Goal: Task Accomplishment & Management: Manage account settings

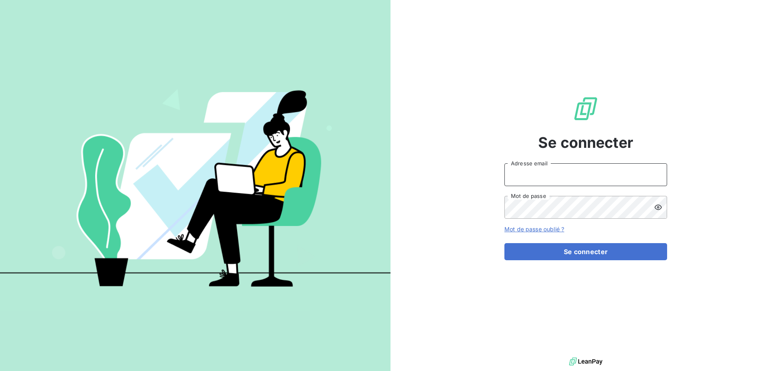
click at [576, 179] on input "Adresse email" at bounding box center [585, 174] width 163 height 23
click at [557, 180] on input "Adresse email" at bounding box center [585, 174] width 163 height 23
type input "cdelaere@rcigroup.fr"
click at [504, 243] on button "Se connecter" at bounding box center [585, 251] width 163 height 17
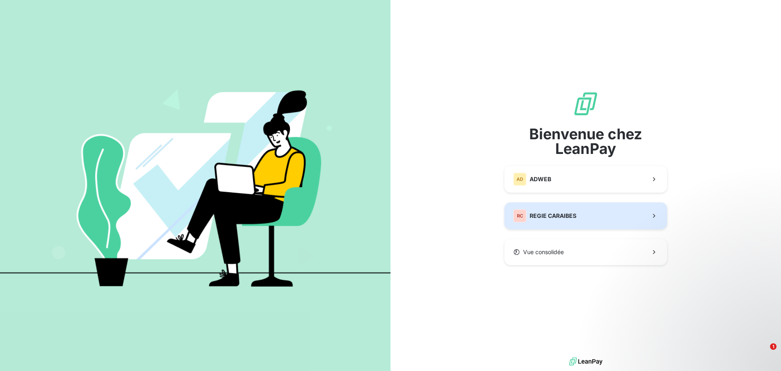
click at [587, 215] on button "RC REGIE CARAIBES" at bounding box center [585, 215] width 163 height 27
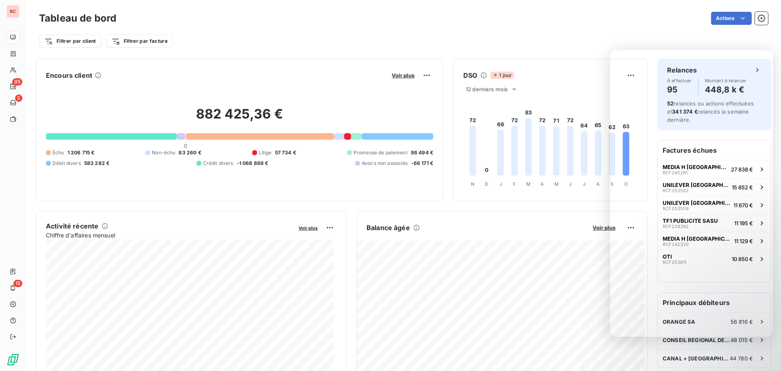
click at [598, 142] on foreignobject at bounding box center [550, 142] width 192 height 97
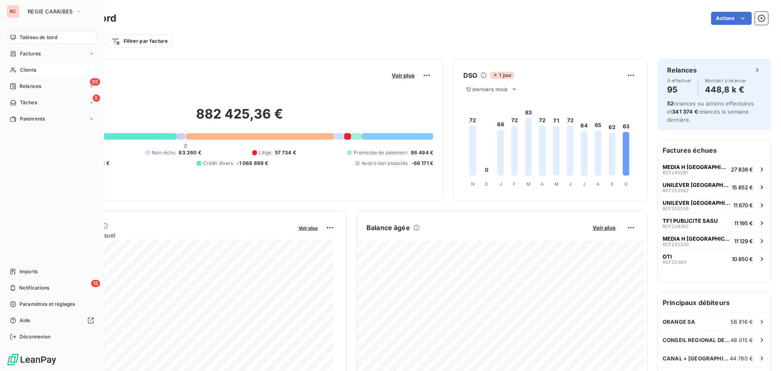
click at [36, 71] on span "Clients" at bounding box center [28, 69] width 16 height 7
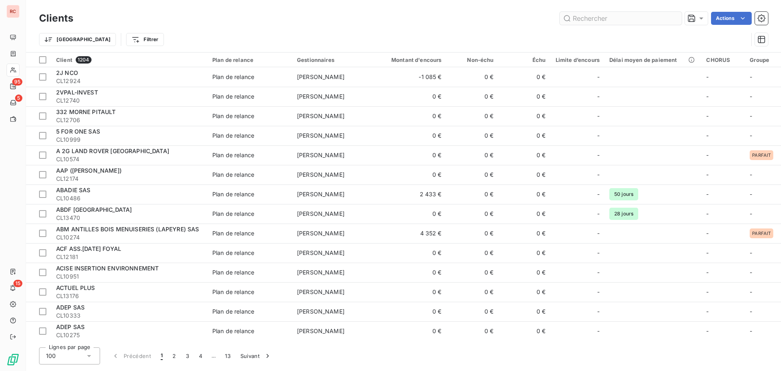
drag, startPoint x: 623, startPoint y: 15, endPoint x: 574, endPoint y: 19, distance: 49.8
click at [574, 19] on input "text" at bounding box center [621, 18] width 122 height 13
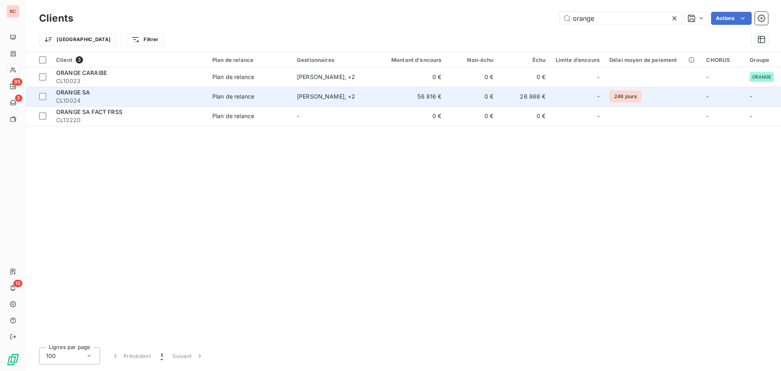
type input "orange"
click at [231, 94] on div "Plan de relance" at bounding box center [233, 96] width 42 height 8
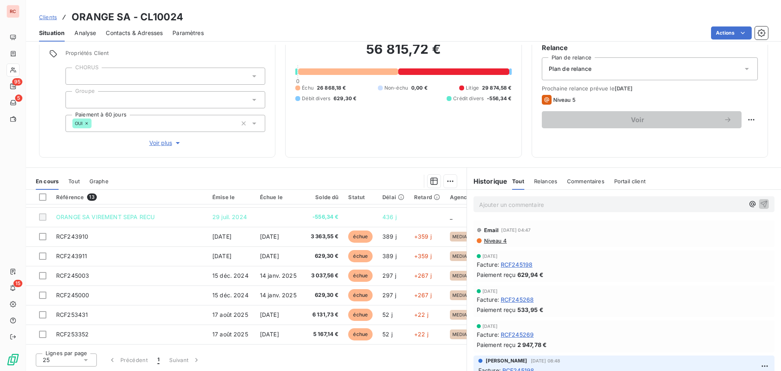
scroll to position [34, 0]
click at [50, 16] on span "Clients" at bounding box center [48, 17] width 18 height 7
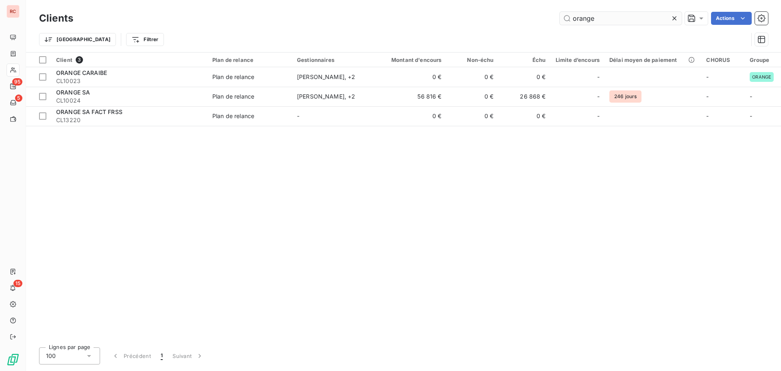
drag, startPoint x: 593, startPoint y: 18, endPoint x: 565, endPoint y: 18, distance: 27.3
click at [565, 18] on input "orange" at bounding box center [621, 18] width 122 height 13
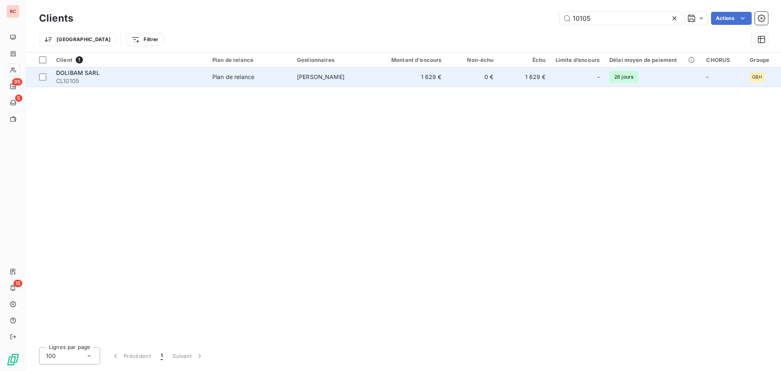
type input "10105"
click at [236, 82] on td "Plan de relance" at bounding box center [249, 77] width 85 height 20
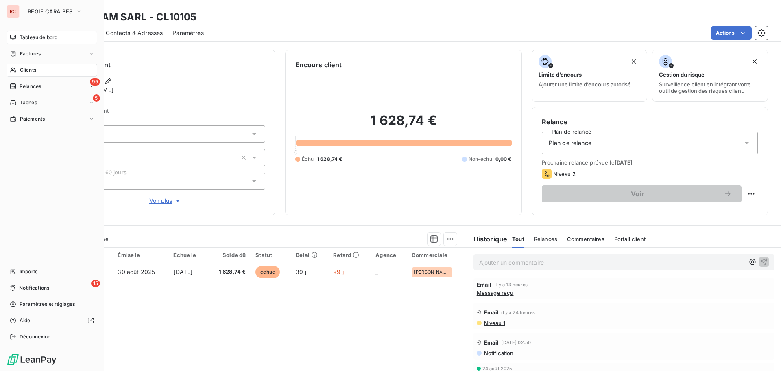
click at [31, 40] on span "Tableau de bord" at bounding box center [39, 37] width 38 height 7
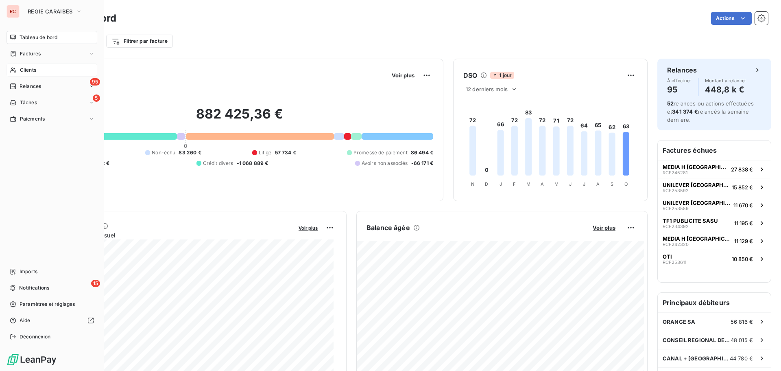
click at [35, 72] on span "Clients" at bounding box center [28, 69] width 16 height 7
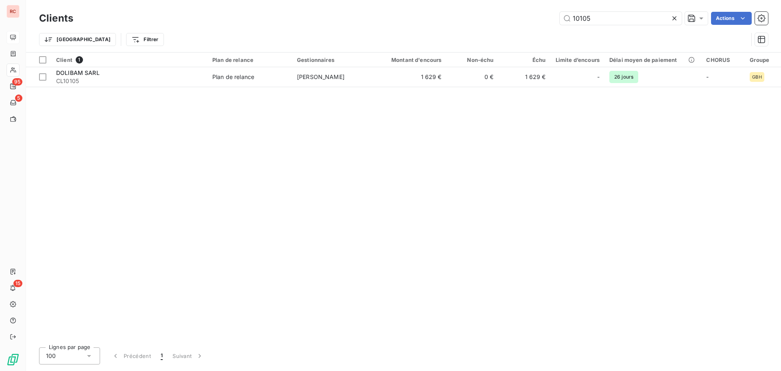
drag, startPoint x: 626, startPoint y: 12, endPoint x: 541, endPoint y: 26, distance: 85.7
click at [541, 26] on div "Clients 10105 Actions" at bounding box center [403, 18] width 729 height 17
type input "10120"
click at [292, 88] on div "Client 1 Plan de relance Gestionnaires Montant d'encours Non-échu Échu Limite d…" at bounding box center [403, 196] width 755 height 288
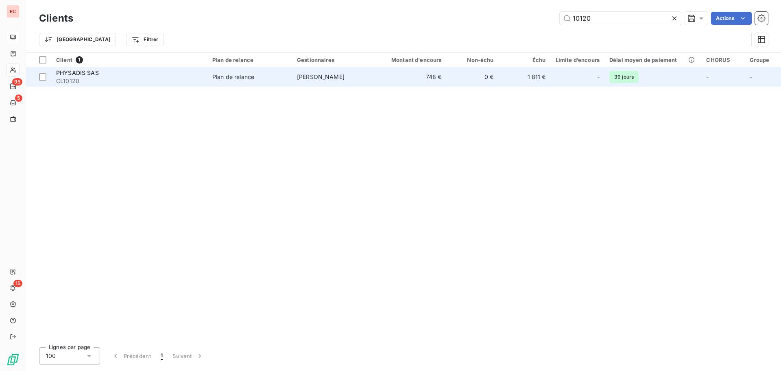
click at [288, 84] on td "Plan de relance" at bounding box center [249, 77] width 85 height 20
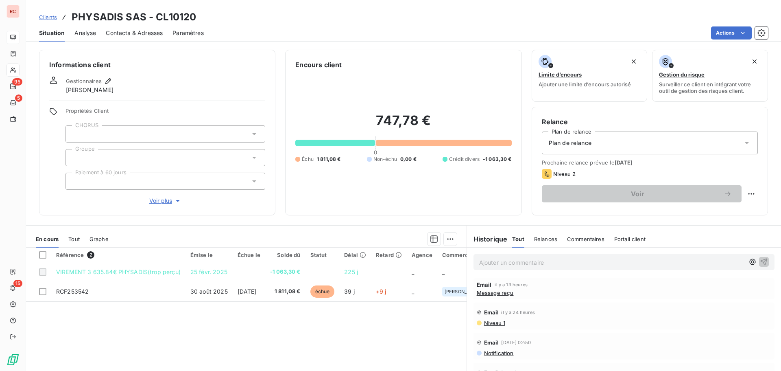
click at [76, 240] on span "Tout" at bounding box center [73, 239] width 11 height 7
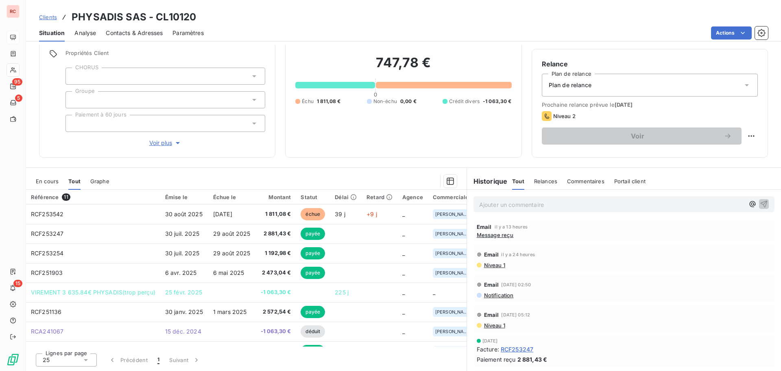
click at [51, 184] on span "En cours" at bounding box center [47, 181] width 23 height 7
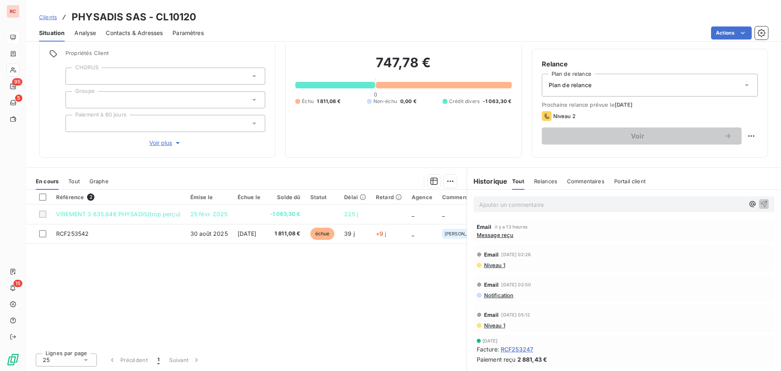
click at [499, 294] on span "Notification" at bounding box center [498, 295] width 31 height 7
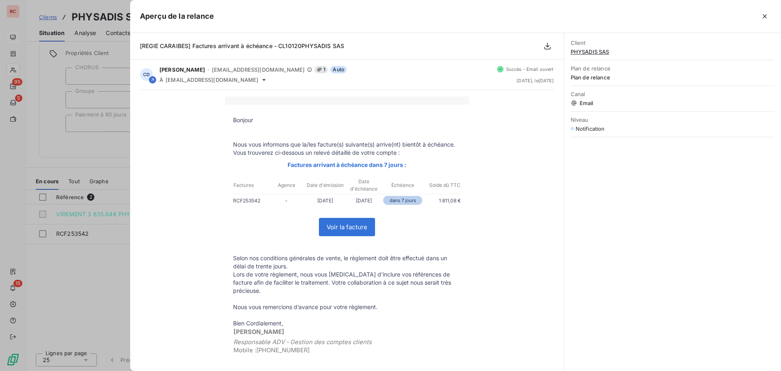
click at [105, 277] on div at bounding box center [390, 185] width 781 height 371
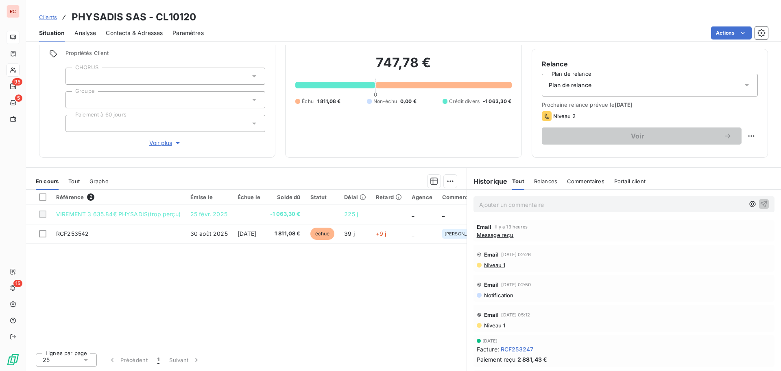
click at [54, 17] on span "Clients" at bounding box center [48, 17] width 18 height 7
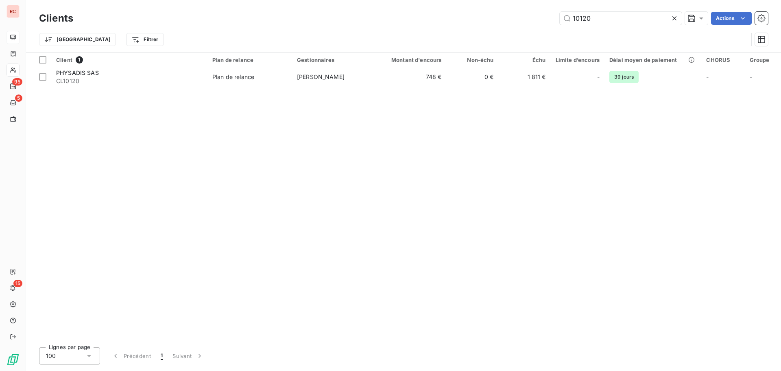
drag, startPoint x: 599, startPoint y: 18, endPoint x: 559, endPoint y: 24, distance: 41.1
click at [559, 24] on div "10120 Actions" at bounding box center [425, 18] width 685 height 13
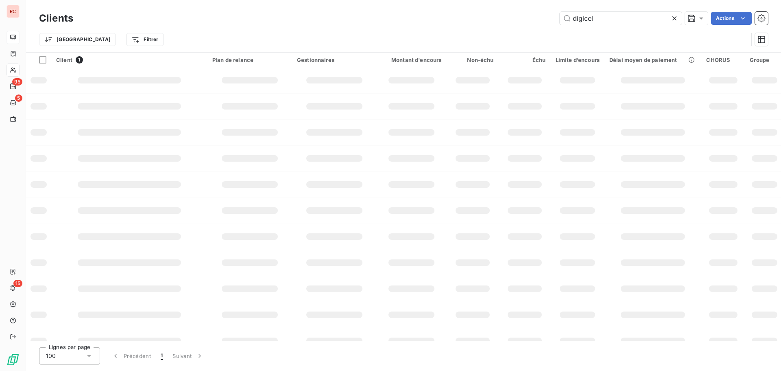
type input "digicel"
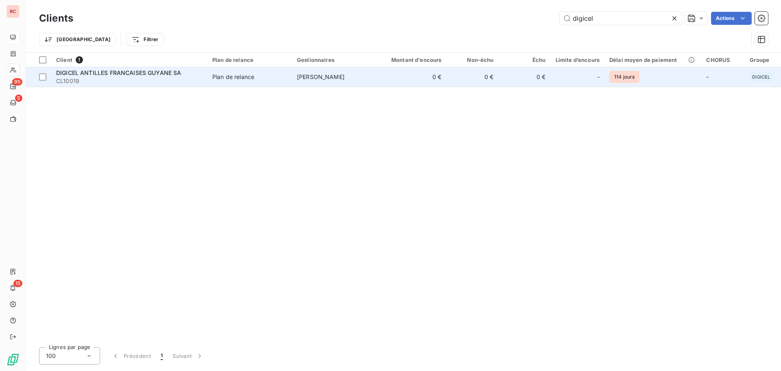
click at [244, 81] on div "Plan de relance" at bounding box center [233, 77] width 42 height 8
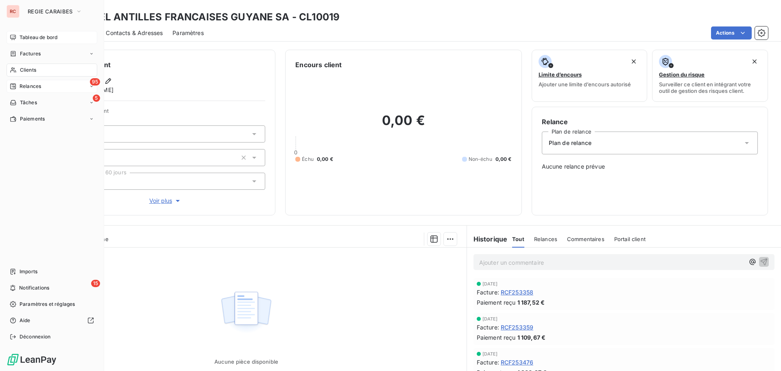
click at [29, 89] on span "Relances" at bounding box center [31, 86] width 22 height 7
click at [25, 101] on span "À effectuer" at bounding box center [33, 102] width 26 height 7
click at [46, 101] on div "À effectuer" at bounding box center [56, 102] width 81 height 13
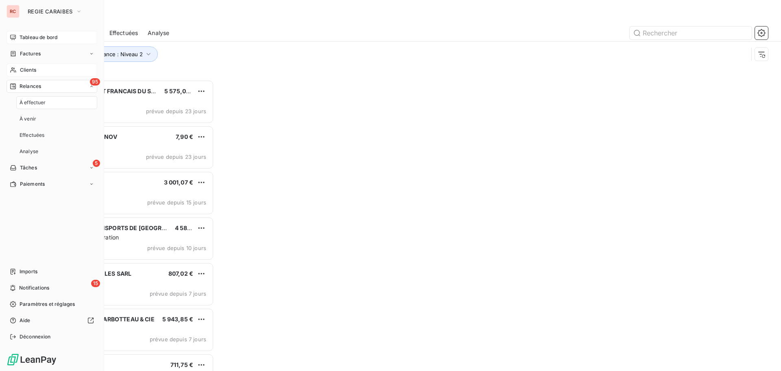
scroll to position [285, 169]
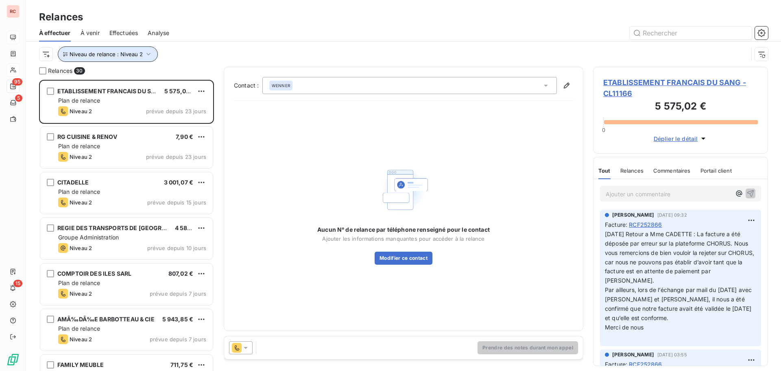
click at [146, 55] on icon "button" at bounding box center [148, 54] width 8 height 8
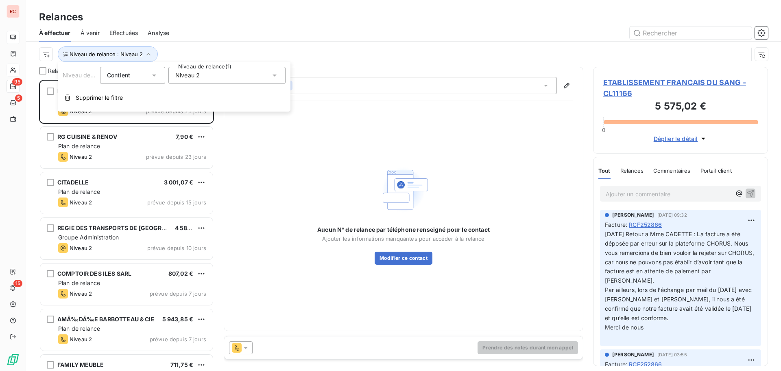
click at [205, 77] on div "Niveau 2" at bounding box center [226, 75] width 117 height 17
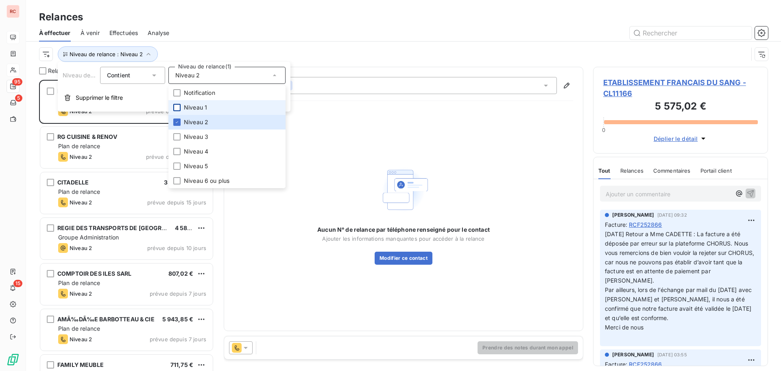
click at [177, 108] on div at bounding box center [176, 107] width 7 height 7
click at [179, 121] on div at bounding box center [176, 121] width 7 height 7
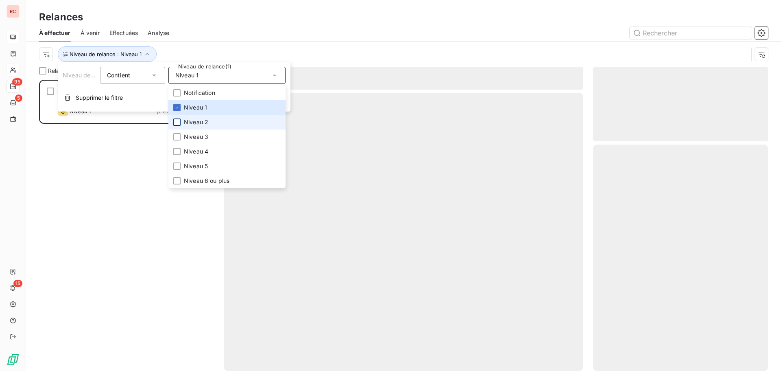
scroll to position [285, 169]
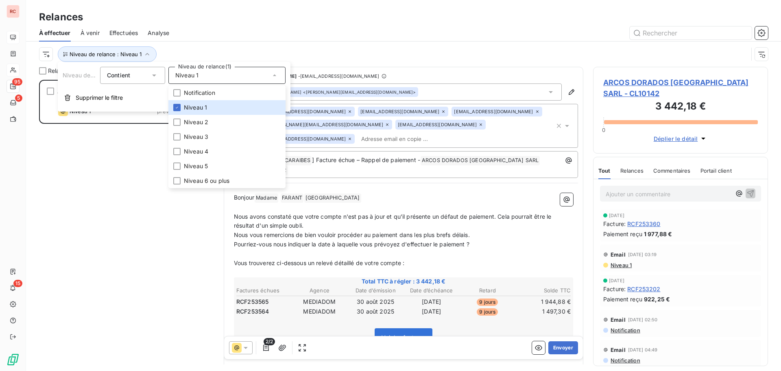
click at [126, 168] on div "ARCOS DORADOS MARTINIQUE SARL 3 442,18 € Plan de relance Niveau 1 prévue depuis…" at bounding box center [126, 225] width 175 height 291
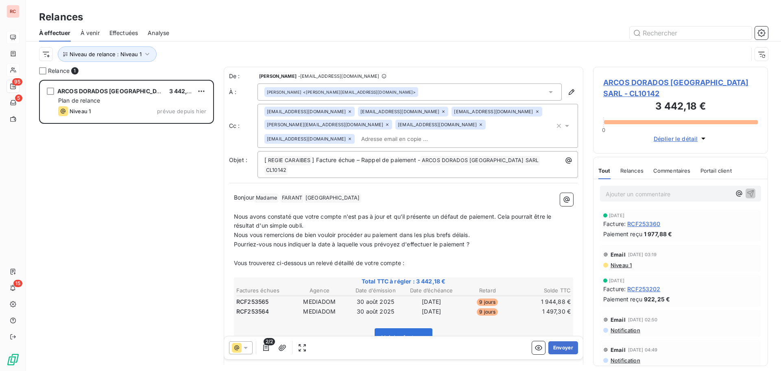
click at [347, 111] on icon at bounding box center [349, 111] width 5 height 5
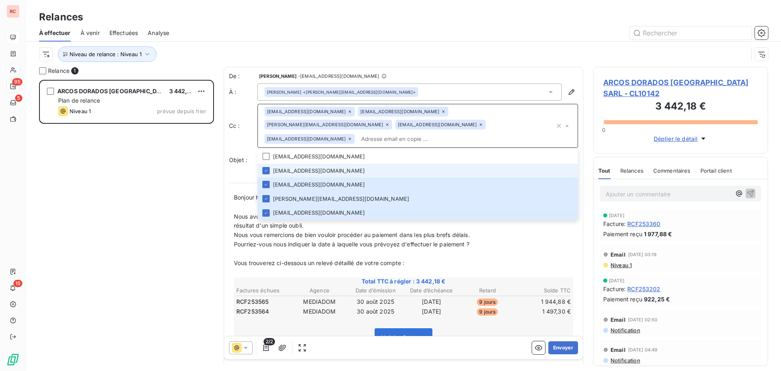
click at [347, 111] on icon at bounding box center [349, 111] width 5 height 5
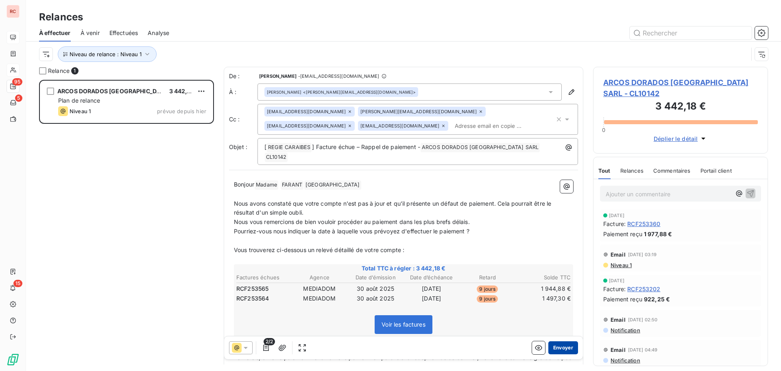
click at [551, 345] on button "Envoyer" at bounding box center [563, 347] width 30 height 13
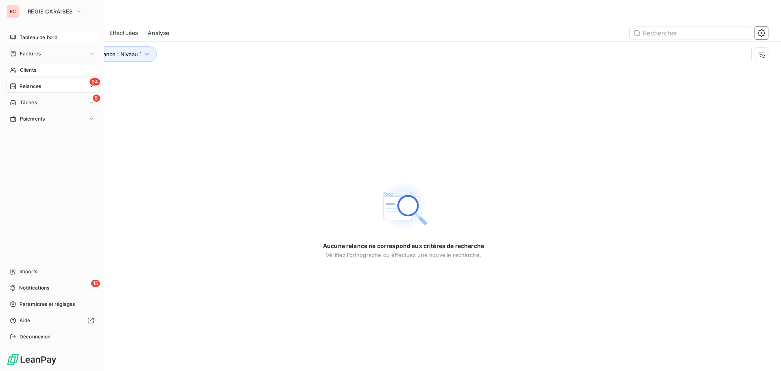
click at [27, 70] on span "Clients" at bounding box center [28, 69] width 16 height 7
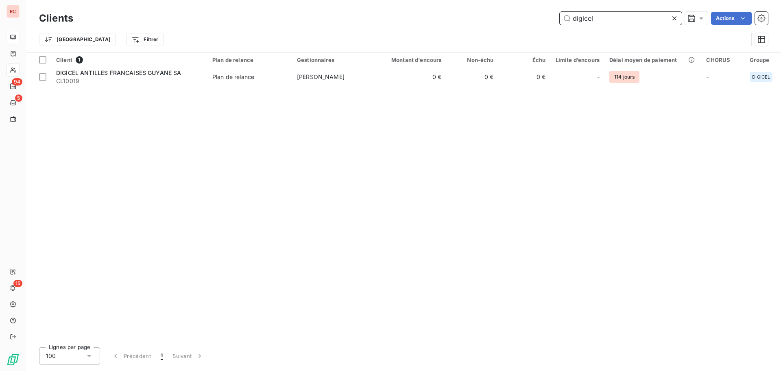
drag, startPoint x: 623, startPoint y: 20, endPoint x: 532, endPoint y: 17, distance: 91.2
click at [532, 17] on div "digicel Actions" at bounding box center [425, 18] width 685 height 13
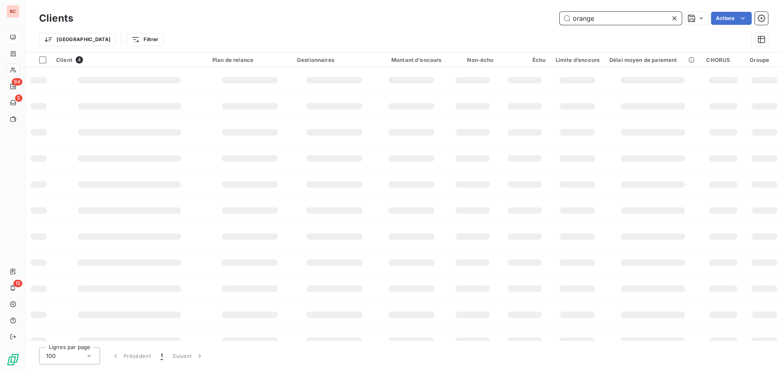
type input "orange"
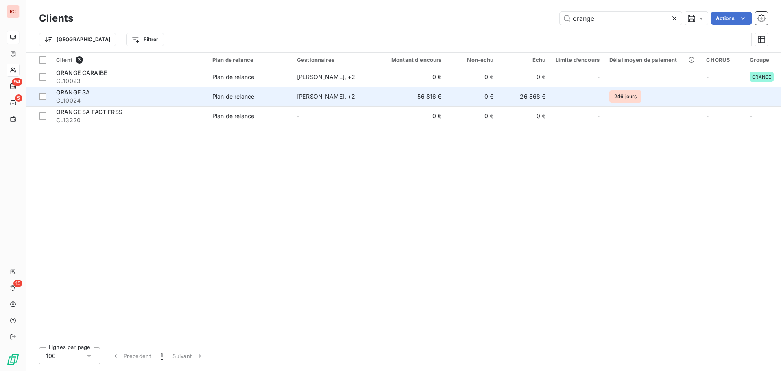
click at [362, 92] on td "Sabrina cairo , + 2" at bounding box center [334, 97] width 85 height 20
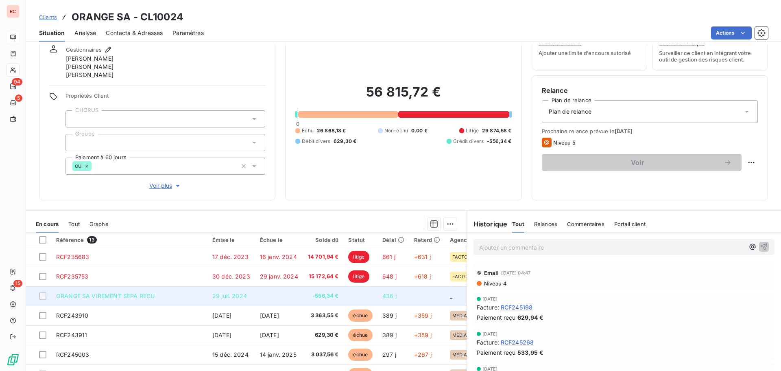
scroll to position [74, 0]
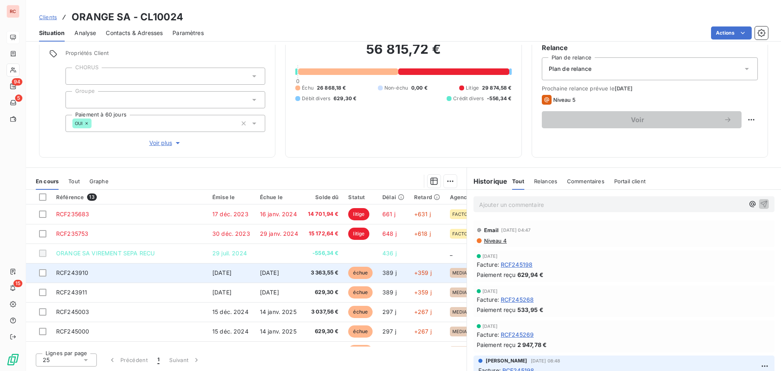
click at [133, 275] on td "RCF243910" at bounding box center [129, 273] width 156 height 20
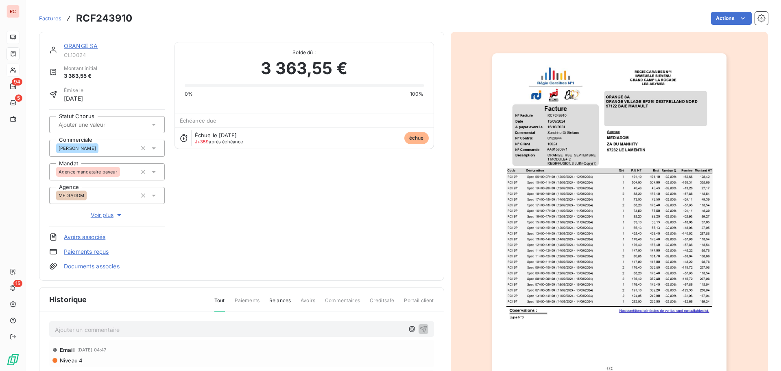
click at [72, 331] on p "Ajouter un commentaire ﻿" at bounding box center [229, 329] width 349 height 10
drag, startPoint x: 159, startPoint y: 330, endPoint x: 43, endPoint y: 324, distance: 115.7
copy span "07/10/2025 Promesse de paiement"
click at [420, 328] on icon "button" at bounding box center [423, 328] width 7 height 7
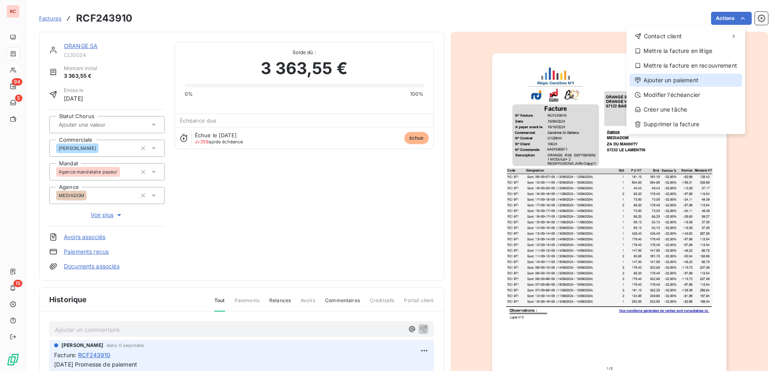
click at [668, 79] on div "Ajouter un paiement" at bounding box center [686, 80] width 112 height 13
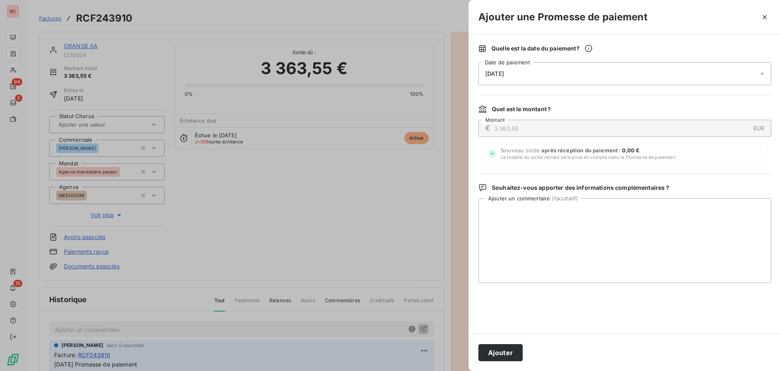
click at [574, 78] on div "09/10/2025" at bounding box center [624, 73] width 293 height 23
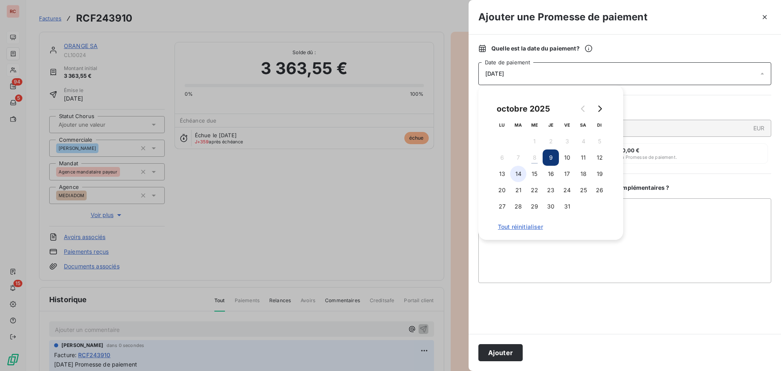
click at [520, 176] on button "14" at bounding box center [518, 174] width 16 height 16
click at [521, 265] on textarea "Ajouter un commentaire ( facultatif )" at bounding box center [624, 240] width 293 height 85
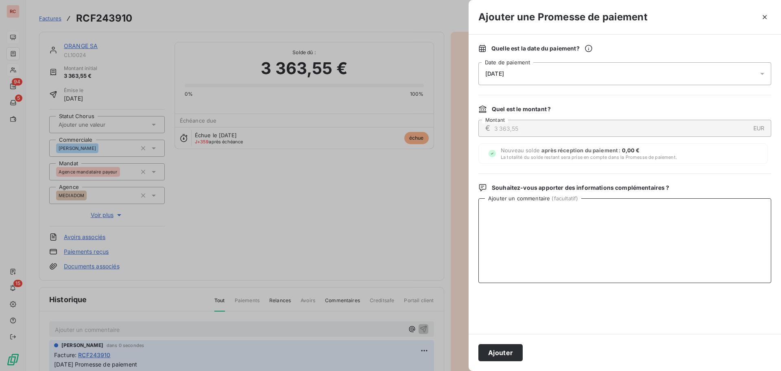
paste textarea "07/10/2025 Promesse de paiement"
type textarea "07/10/2025 Promesse de paiement"
click at [487, 350] on button "Ajouter" at bounding box center [500, 352] width 44 height 17
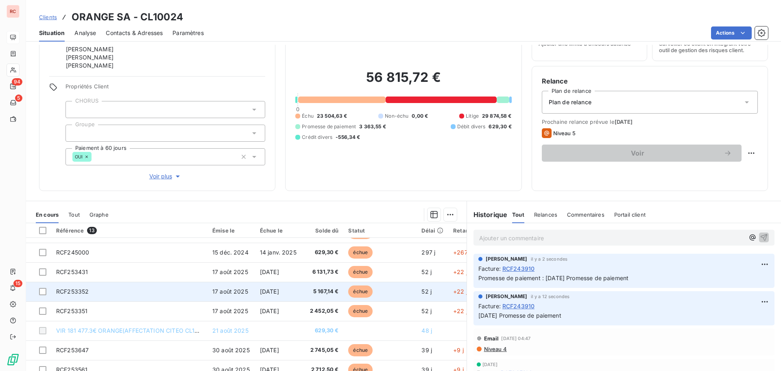
scroll to position [74, 0]
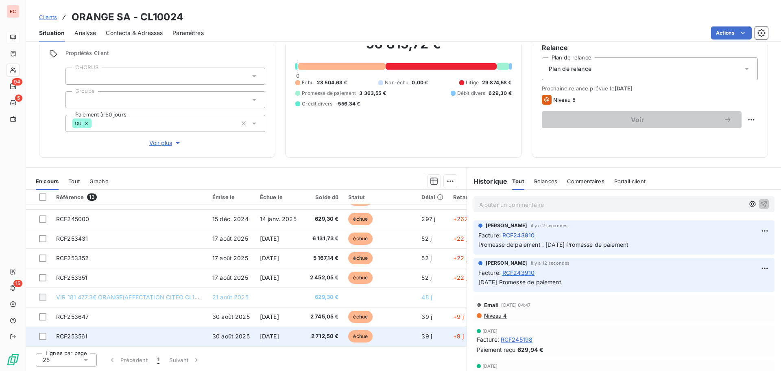
click at [77, 335] on span "RCF253561" at bounding box center [71, 335] width 31 height 7
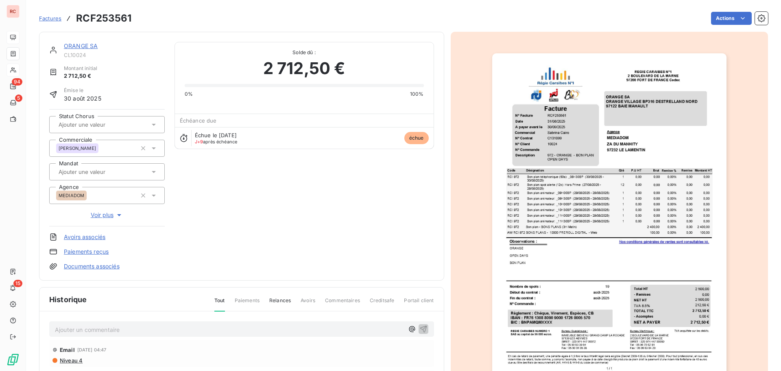
click at [85, 334] on p "Ajouter un commentaire ﻿" at bounding box center [229, 329] width 349 height 10
drag, startPoint x: 171, startPoint y: 330, endPoint x: 26, endPoint y: 332, distance: 144.8
click at [26, 332] on section "Factures RCF253561 Actions ORANGE SA CL10024 Montant initial 2 712,50 € Émise l…" at bounding box center [403, 185] width 755 height 371
copy span "07/10/2025 Promesse de paiement"
click at [423, 329] on icon "button" at bounding box center [423, 328] width 8 height 8
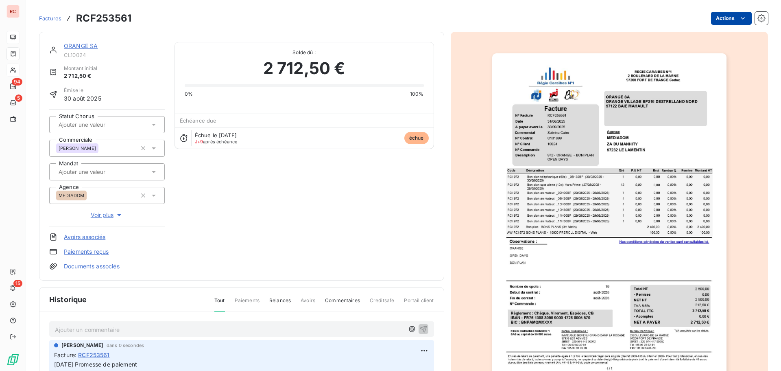
click at [718, 20] on html "RC 94 5 15 Factures RCF253561 Actions ORANGE SA CL10024 Montant initial 2 712,5…" at bounding box center [390, 185] width 781 height 371
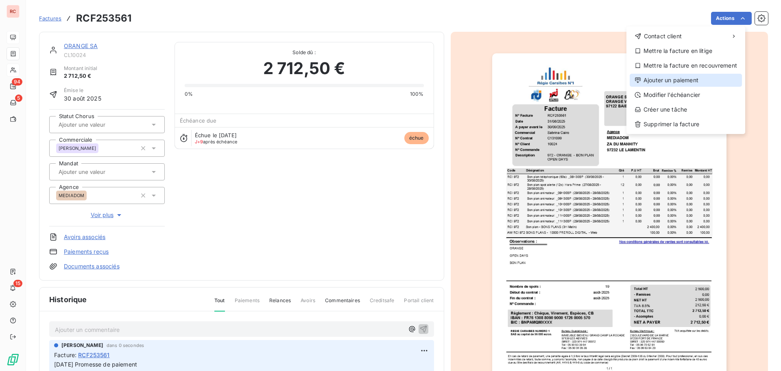
click at [663, 79] on div "Ajouter un paiement" at bounding box center [686, 80] width 112 height 13
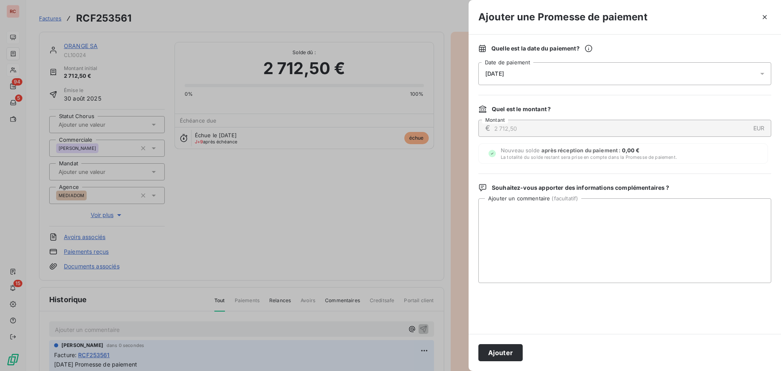
click at [570, 77] on div "09/10/2025" at bounding box center [624, 73] width 293 height 23
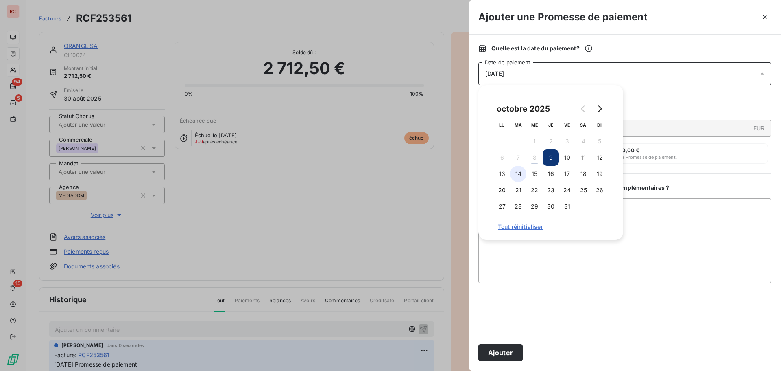
click at [517, 170] on button "14" at bounding box center [518, 174] width 16 height 16
click at [513, 253] on textarea "Ajouter un commentaire ( facultatif )" at bounding box center [624, 240] width 293 height 85
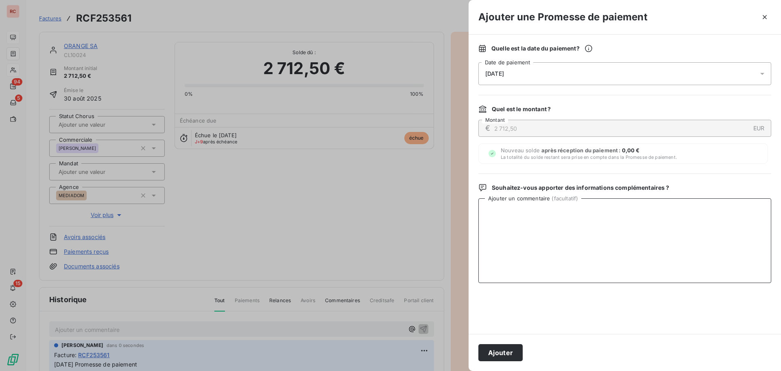
paste textarea "07/10/2025 Promesse de paiement"
type textarea "07/10/2025 Promesse de paiement"
click at [496, 349] on button "Ajouter" at bounding box center [500, 352] width 44 height 17
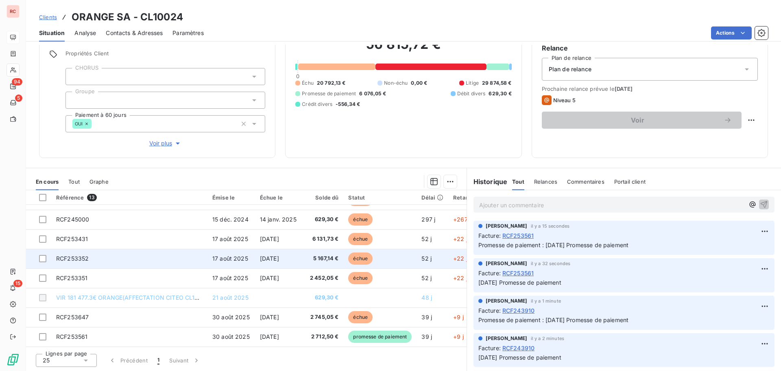
scroll to position [74, 0]
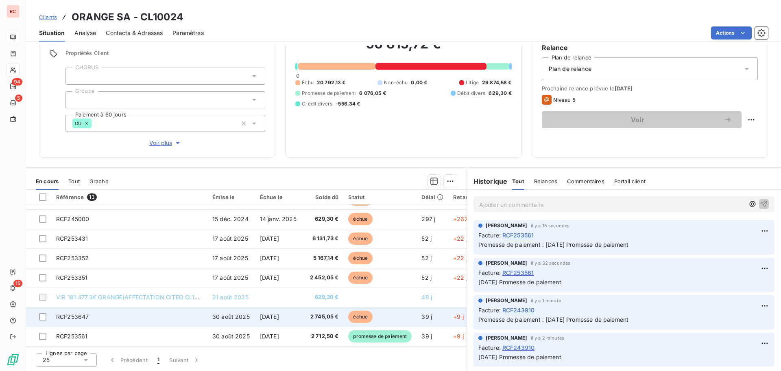
click at [147, 316] on td "RCF253647" at bounding box center [129, 317] width 156 height 20
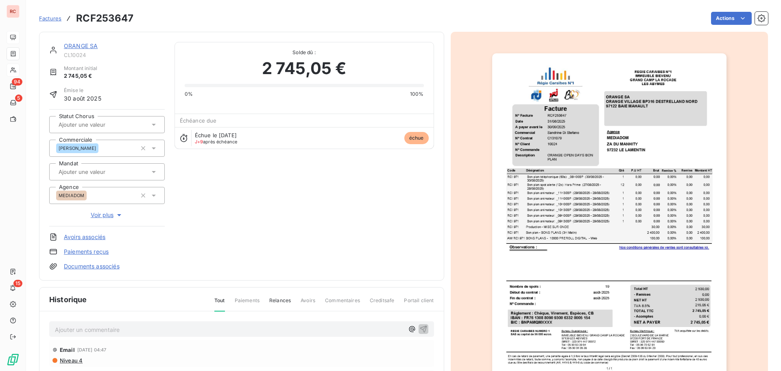
click at [127, 326] on p "Ajouter un commentaire ﻿" at bounding box center [229, 329] width 349 height 10
click at [419, 331] on icon "button" at bounding box center [423, 328] width 8 height 8
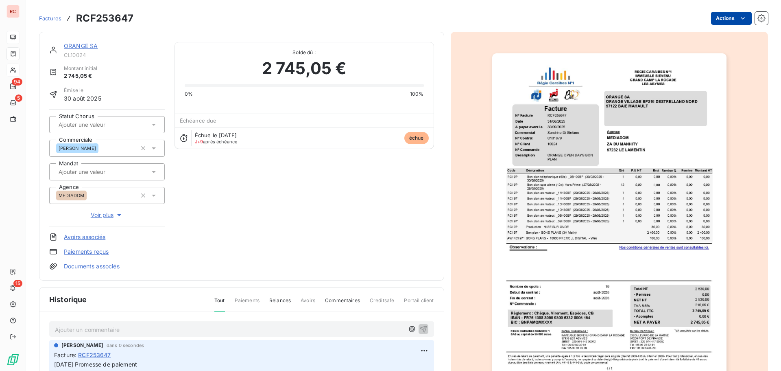
click at [726, 18] on html "RC 94 5 15 Factures RCF253647 Actions ORANGE SA CL10024 Montant initial 2 745,0…" at bounding box center [390, 185] width 781 height 371
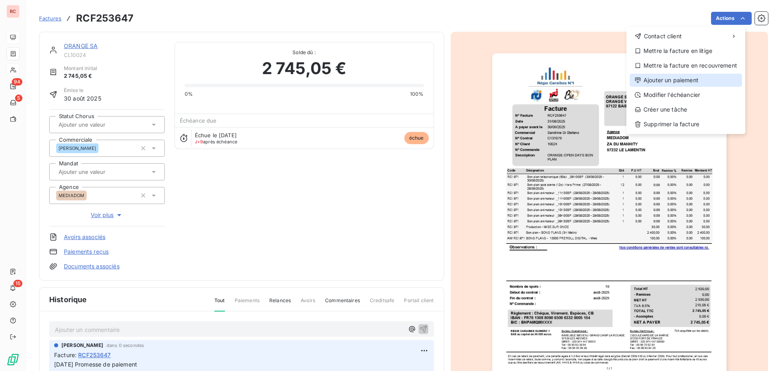
click at [666, 78] on div "Ajouter un paiement" at bounding box center [686, 80] width 112 height 13
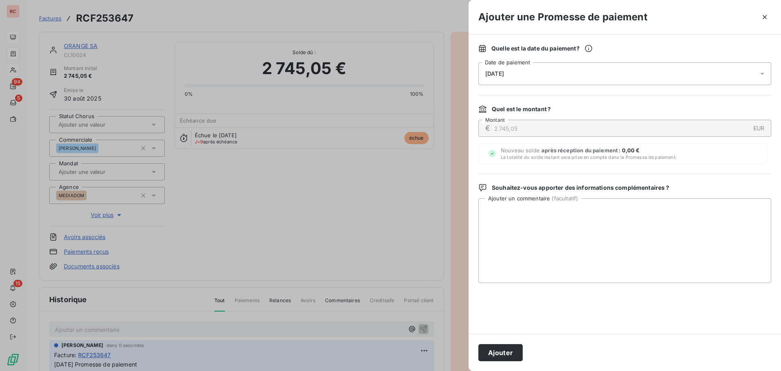
click at [571, 76] on div "09/10/2025" at bounding box center [624, 73] width 293 height 23
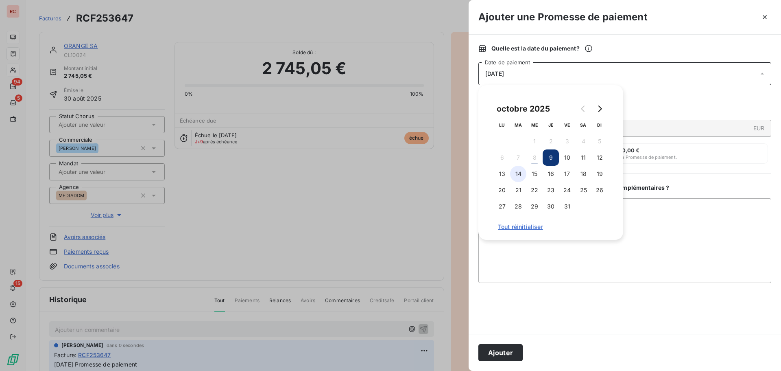
click at [513, 173] on button "14" at bounding box center [518, 174] width 16 height 16
click at [503, 245] on textarea "Ajouter un commentaire ( facultatif )" at bounding box center [624, 240] width 293 height 85
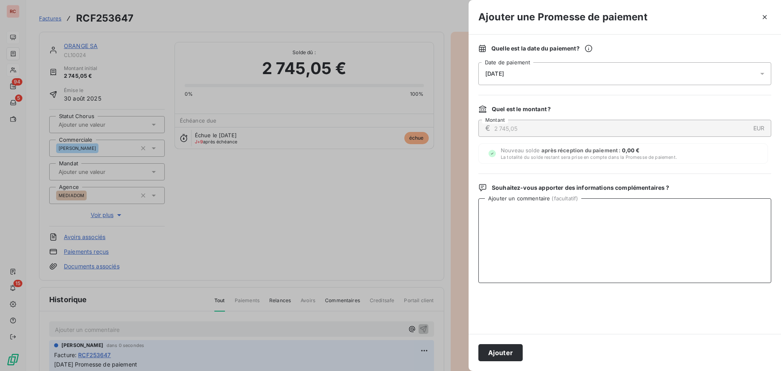
paste textarea "07/10/2025 Promesse de paiement"
type textarea "07/10/2025 Promesse de paiement"
click at [500, 351] on button "Ajouter" at bounding box center [500, 352] width 44 height 17
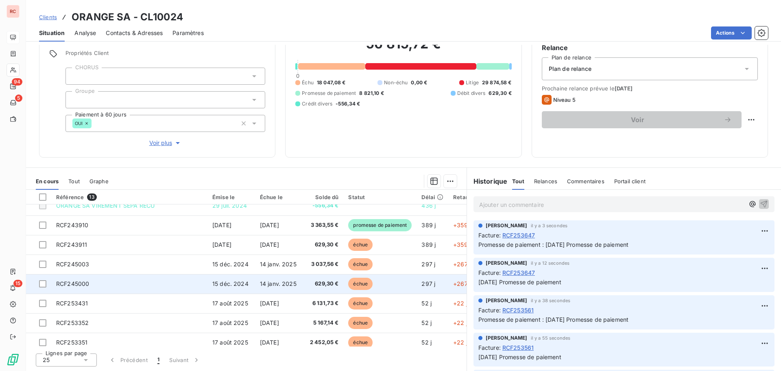
scroll to position [34, 0]
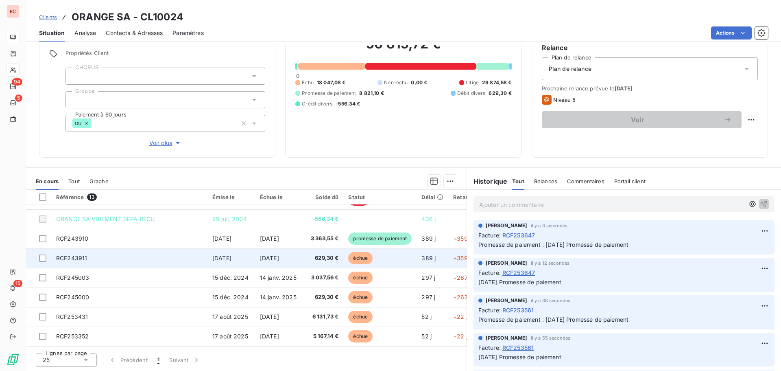
click at [118, 259] on td "RCF243911" at bounding box center [129, 258] width 156 height 20
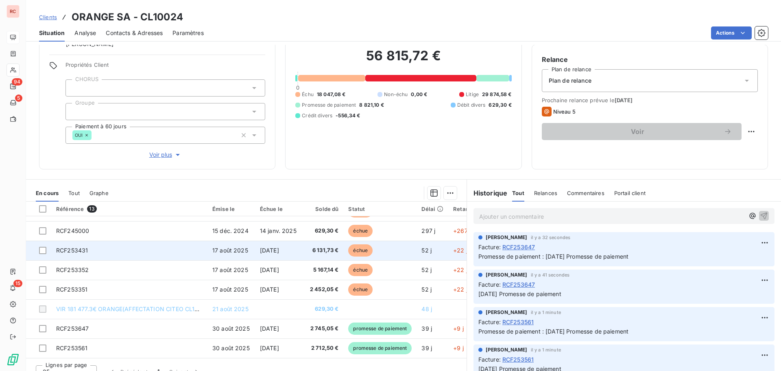
scroll to position [74, 0]
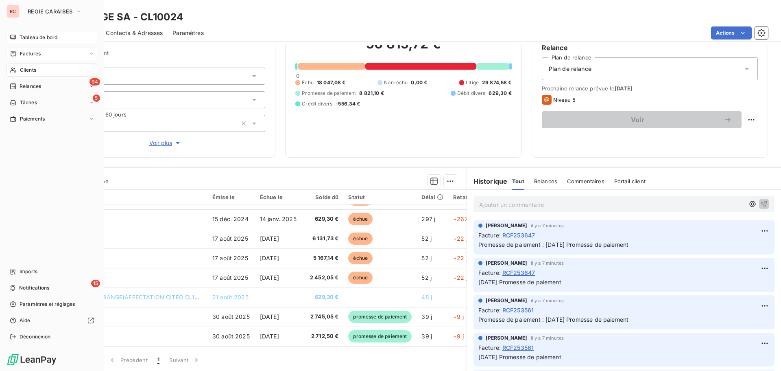
drag, startPoint x: 28, startPoint y: 57, endPoint x: 48, endPoint y: 57, distance: 19.9
click at [28, 57] on span "Factures" at bounding box center [30, 53] width 21 height 7
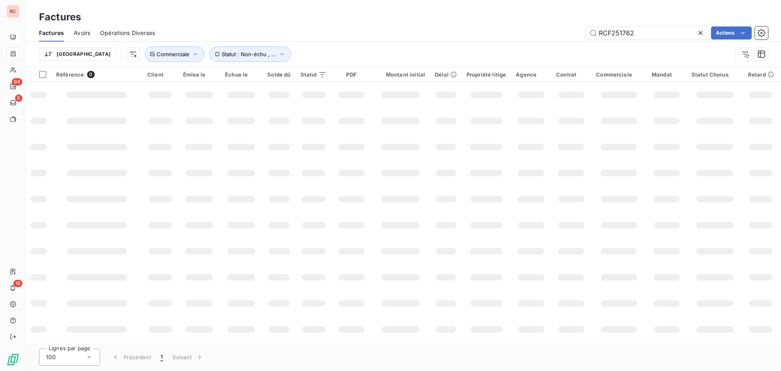
drag, startPoint x: 629, startPoint y: 34, endPoint x: 565, endPoint y: 34, distance: 63.9
click at [565, 34] on div "RCF251762 Actions" at bounding box center [466, 32] width 603 height 13
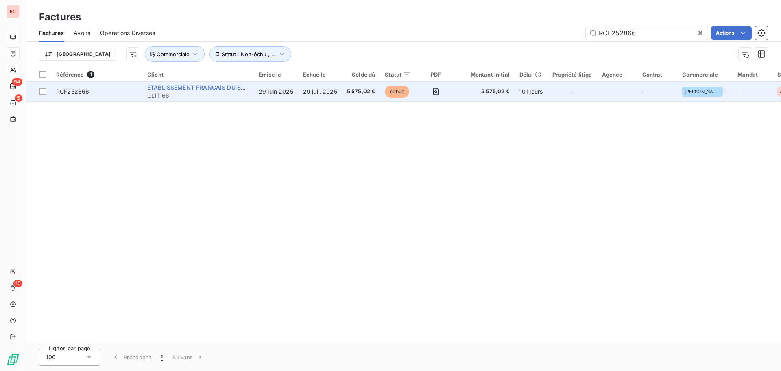
type input "RCF252866"
click at [210, 89] on span "ETABLISSEMENT FRANCAIS DU SANG" at bounding box center [200, 87] width 107 height 7
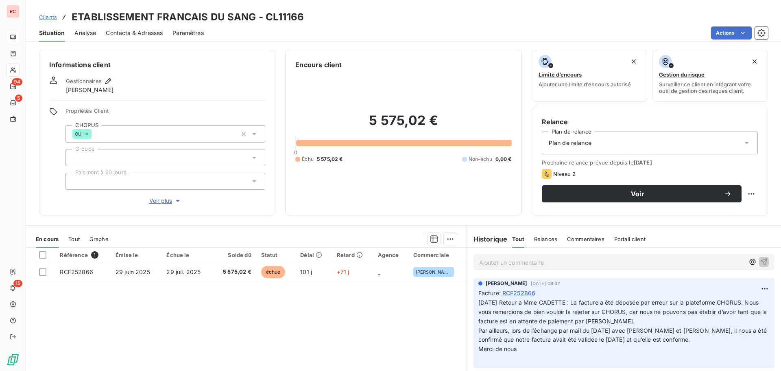
click at [47, 16] on span "Clients" at bounding box center [48, 17] width 18 height 7
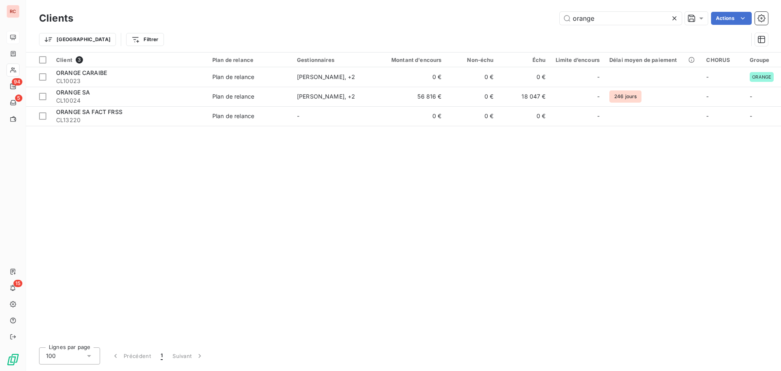
drag, startPoint x: 598, startPoint y: 21, endPoint x: 548, endPoint y: 21, distance: 50.4
click at [548, 21] on div "orange Actions" at bounding box center [425, 18] width 685 height 13
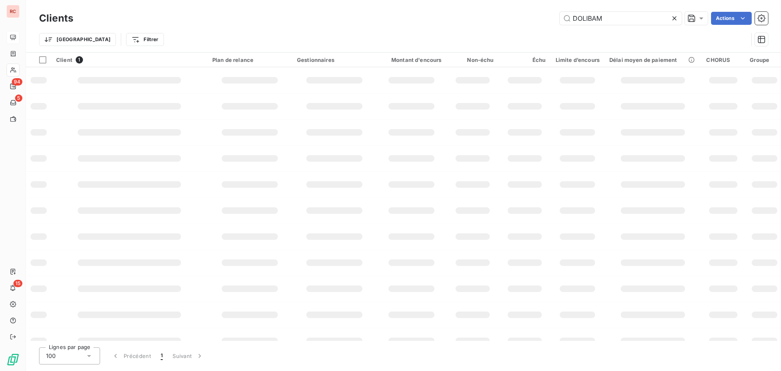
type input "DOLIBAM"
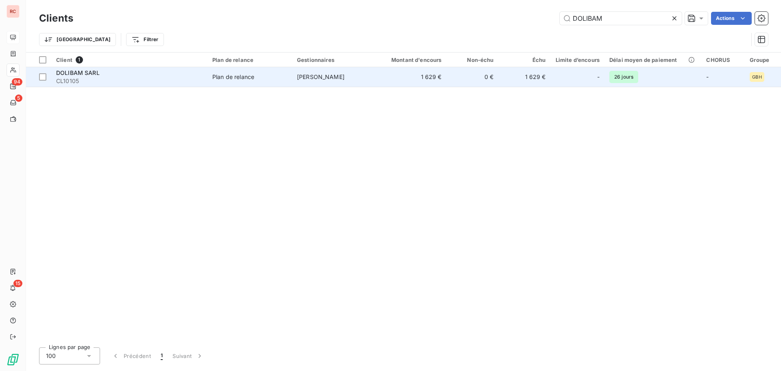
click at [285, 81] on td "Plan de relance" at bounding box center [249, 77] width 85 height 20
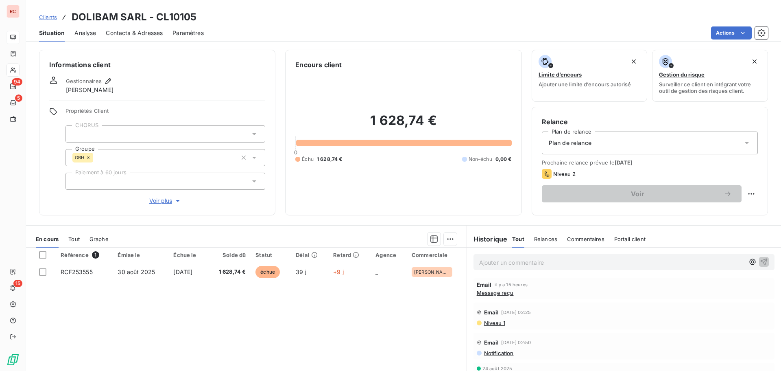
click at [56, 18] on span "Clients" at bounding box center [48, 17] width 18 height 7
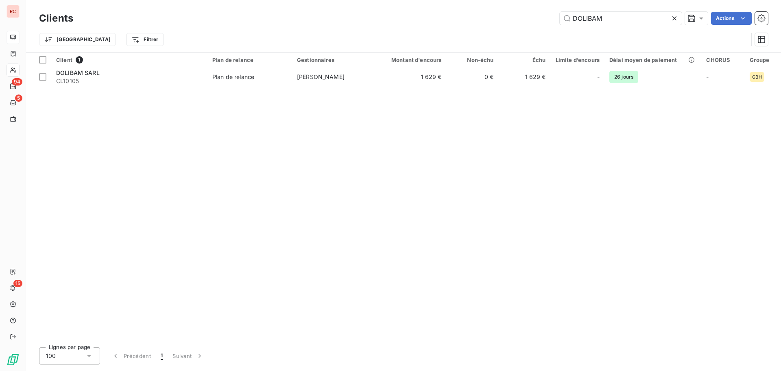
drag, startPoint x: 608, startPoint y: 13, endPoint x: 512, endPoint y: 16, distance: 96.1
click at [512, 16] on div "DOLIBAM Actions" at bounding box center [425, 18] width 685 height 13
type input "10120"
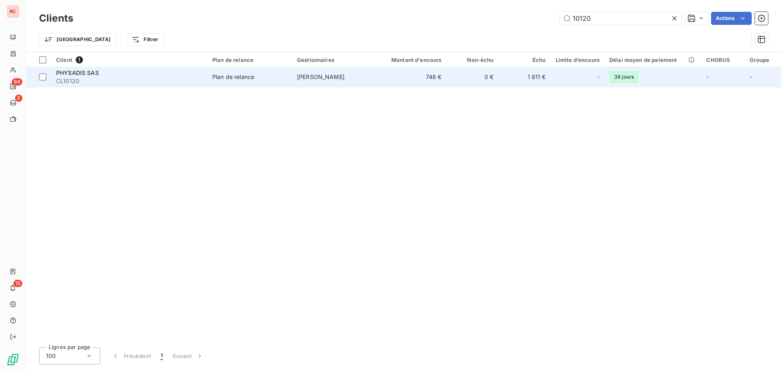
click at [373, 76] on td "[PERSON_NAME]" at bounding box center [334, 77] width 85 height 20
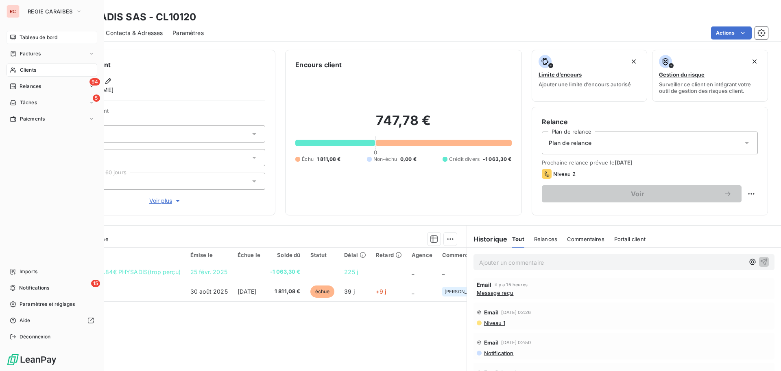
click at [28, 233] on div "Tableau de bord Factures Clients 94 Relances 5 Tâches Paiements Imports 15 Noti…" at bounding box center [52, 187] width 91 height 312
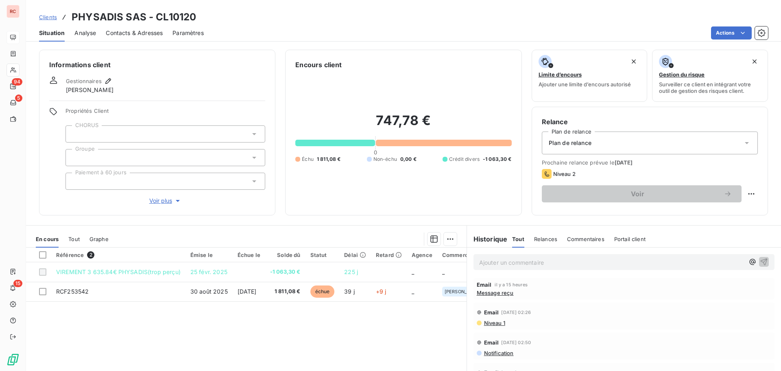
scroll to position [41, 0]
click at [492, 262] on p "Ajouter un commentaire ﻿" at bounding box center [611, 262] width 265 height 10
click at [487, 259] on p "Ajouter un commentaire ﻿" at bounding box center [611, 262] width 265 height 10
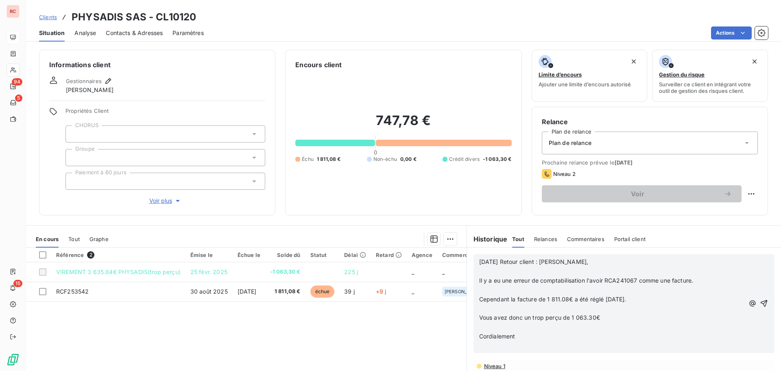
scroll to position [124, 0]
click at [509, 262] on span "08/10/2025 Retour client : Bonsoir," at bounding box center [533, 261] width 109 height 7
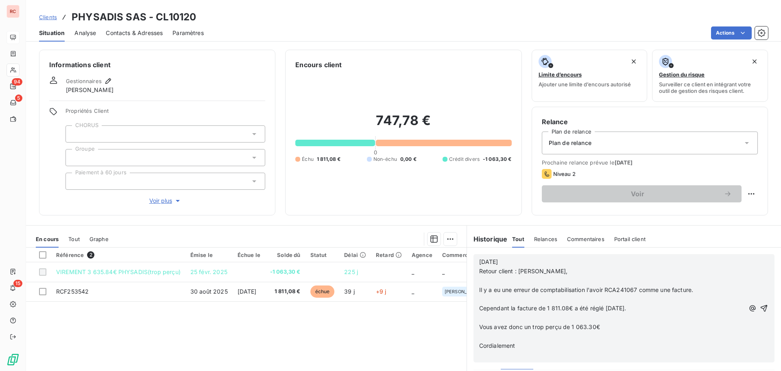
click at [481, 282] on p "﻿" at bounding box center [611, 280] width 265 height 9
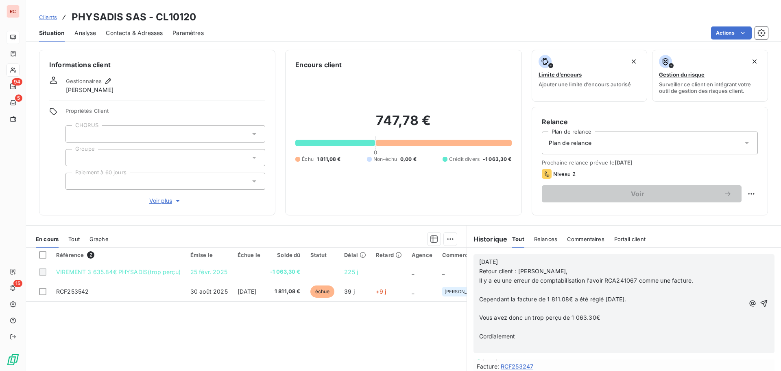
click at [482, 290] on p "﻿" at bounding box center [611, 289] width 265 height 9
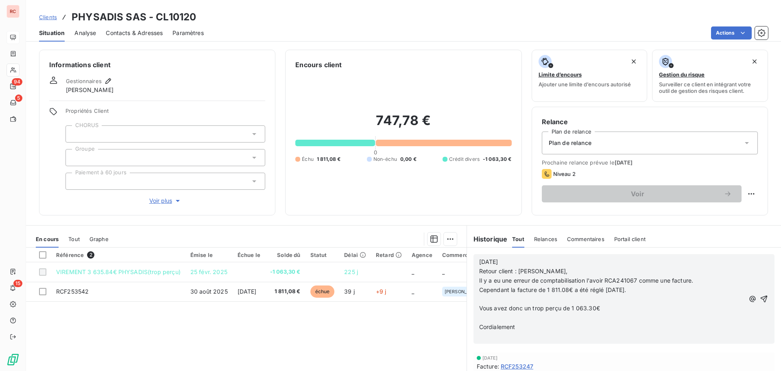
click at [480, 299] on p "﻿" at bounding box center [611, 299] width 265 height 9
click at [480, 311] on p at bounding box center [611, 307] width 265 height 9
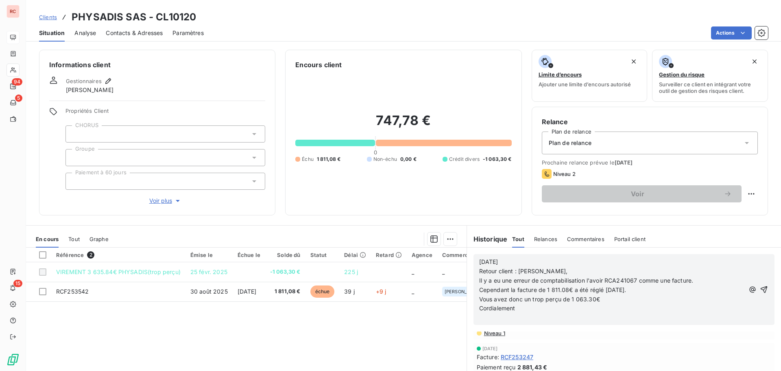
scroll to position [96, 0]
click at [514, 260] on p "08/10/2025 Retour client : Bonsoir," at bounding box center [611, 266] width 265 height 19
click at [585, 260] on p "08/10/2025 Suite au retour client : Retour client : Bonsoir," at bounding box center [611, 266] width 265 height 19
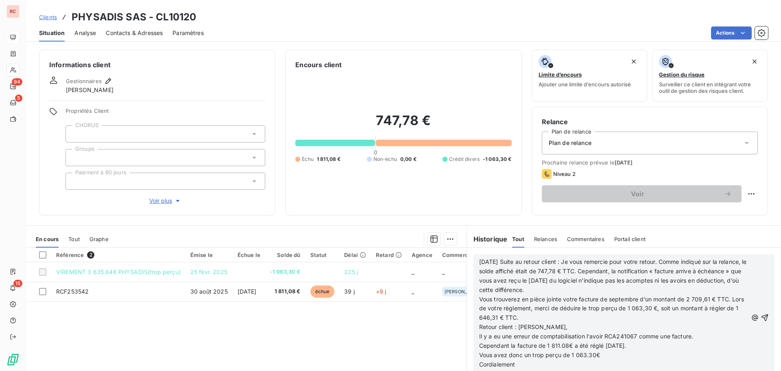
scroll to position [161, 0]
click at [761, 321] on icon "button" at bounding box center [765, 317] width 8 height 8
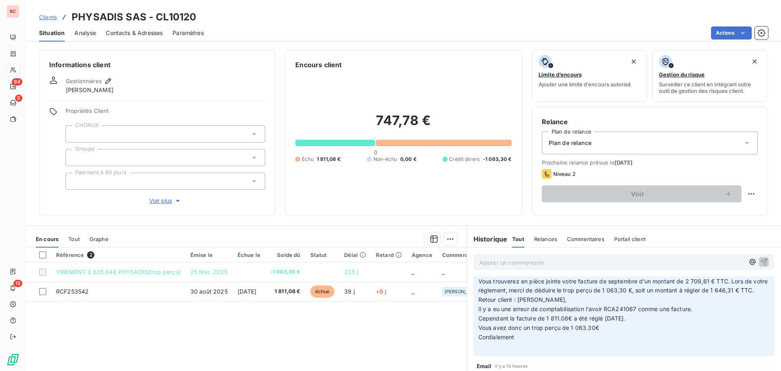
scroll to position [0, 0]
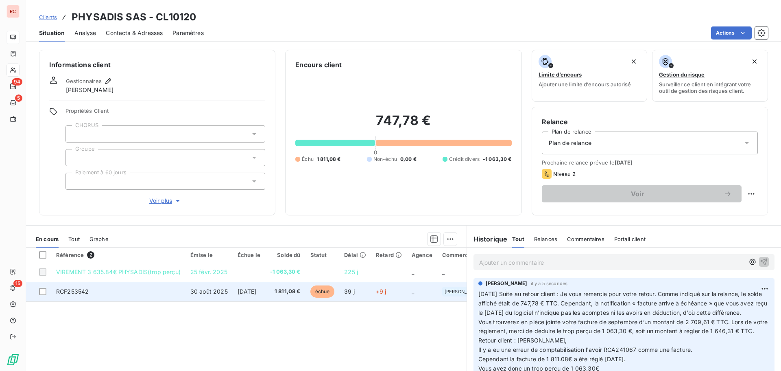
click at [83, 291] on span "RCF253542" at bounding box center [72, 291] width 33 height 7
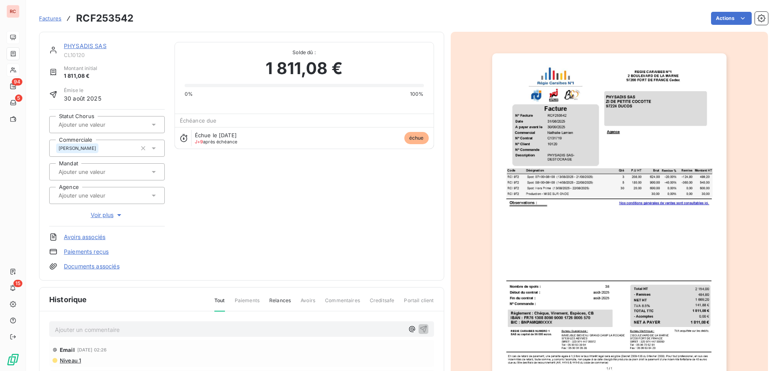
click at [79, 326] on p "Ajouter un commentaire ﻿" at bounding box center [229, 329] width 349 height 10
click at [148, 328] on p "07/10/2025 Retour cliente :" at bounding box center [229, 328] width 349 height 9
drag, startPoint x: 249, startPoint y: 330, endPoint x: 52, endPoint y: 330, distance: 197.3
click at [52, 330] on div "07/10/2025 Retour cliente : la facture de 1 811.08€ a été réglé hier." at bounding box center [241, 328] width 385 height 15
copy span "07/10/2025 Retour cliente : la facture de 1 811.08€ a été réglé hier."
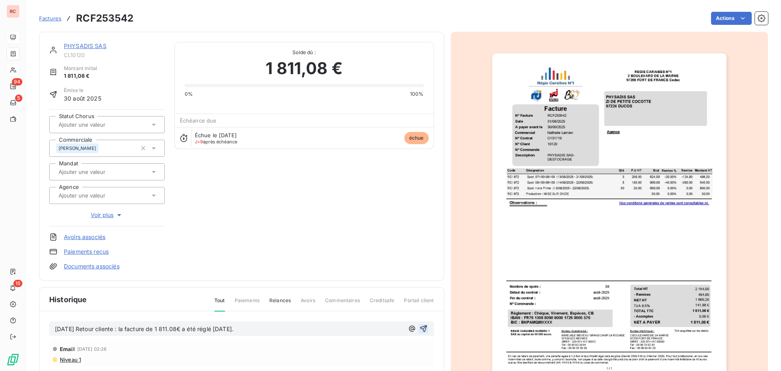
click at [425, 326] on button "button" at bounding box center [424, 328] width 10 height 10
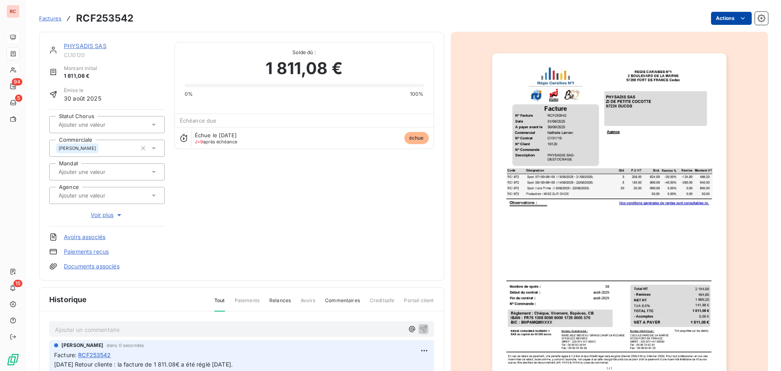
click at [718, 19] on html "RC 94 5 15 Factures RCF253542 Actions PHYSADIS SAS CL10120 Montant initial 1 81…" at bounding box center [390, 185] width 781 height 371
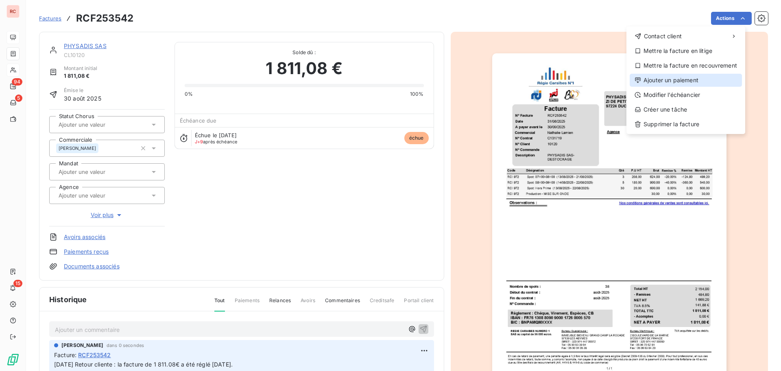
click at [657, 79] on div "Ajouter un paiement" at bounding box center [686, 80] width 112 height 13
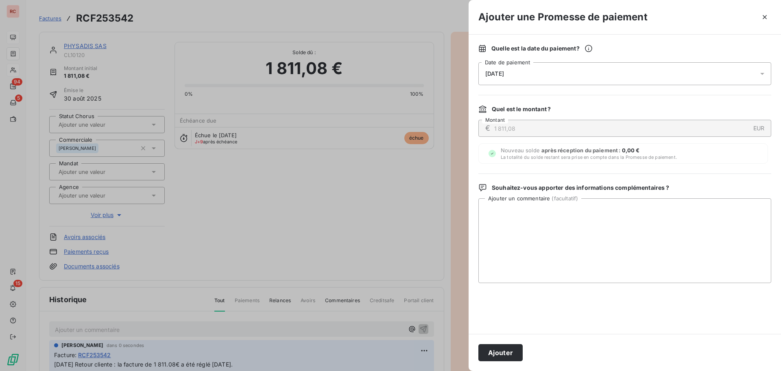
click at [555, 74] on div "09/10/2025" at bounding box center [624, 73] width 293 height 23
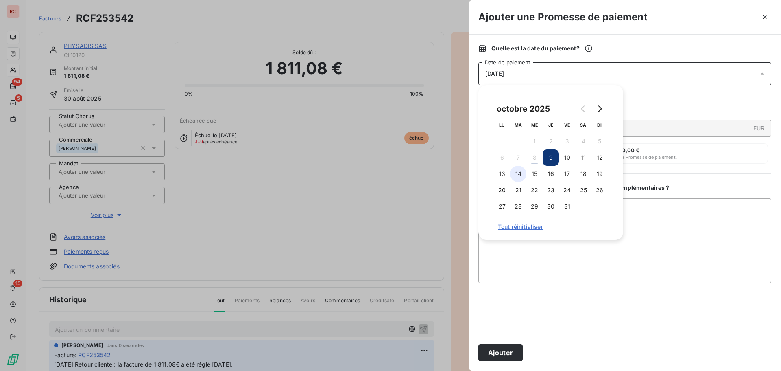
click at [515, 174] on button "14" at bounding box center [518, 174] width 16 height 16
click at [504, 173] on button "13" at bounding box center [502, 174] width 16 height 16
click at [538, 249] on textarea "Ajouter un commentaire ( facultatif )" at bounding box center [624, 240] width 293 height 85
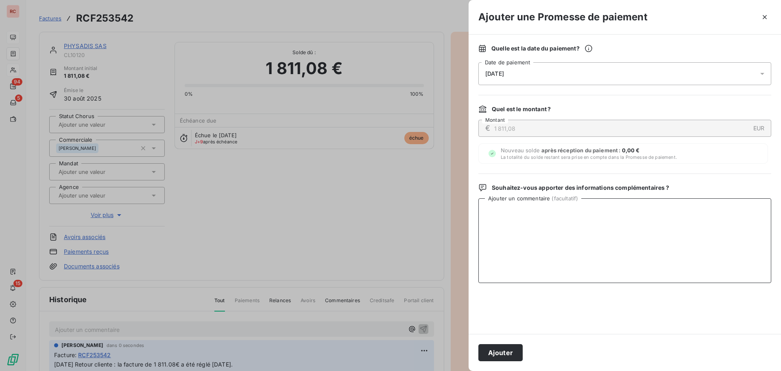
paste textarea "07/10/2025 Retour cliente : la facture de 1 811.08€ a été réglé hier."
type textarea "07/10/2025 Retour cliente : la facture de 1 811.08€ a été réglé hier."
click at [494, 348] on button "Ajouter" at bounding box center [500, 352] width 44 height 17
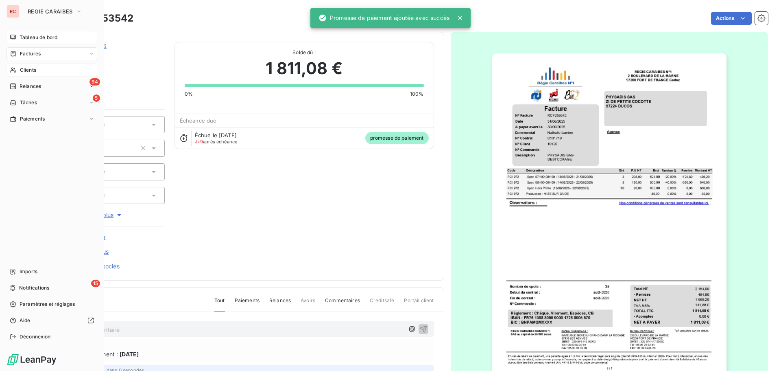
click at [35, 71] on span "Clients" at bounding box center [28, 69] width 16 height 7
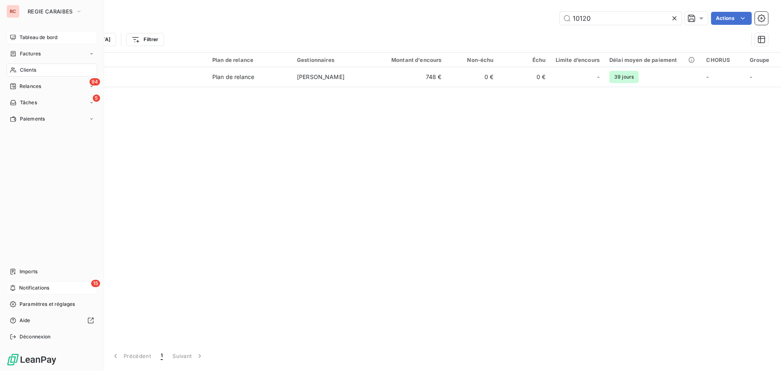
click at [24, 286] on span "Notifications" at bounding box center [34, 287] width 30 height 7
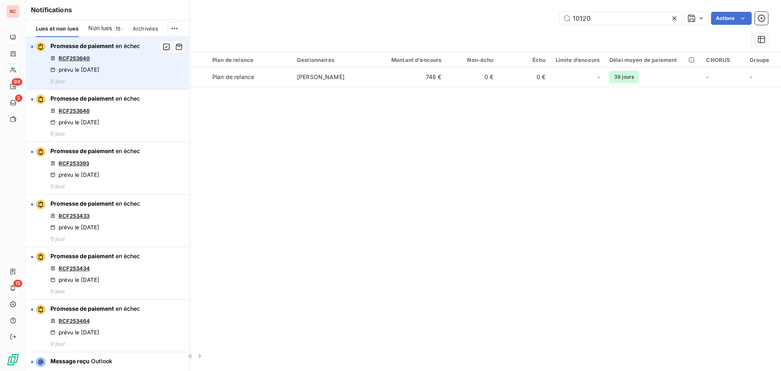
click at [82, 61] on link "RCF253640" at bounding box center [74, 58] width 31 height 7
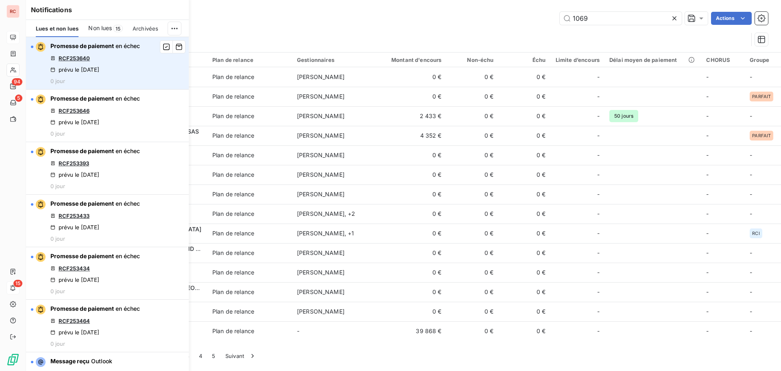
type input "10693"
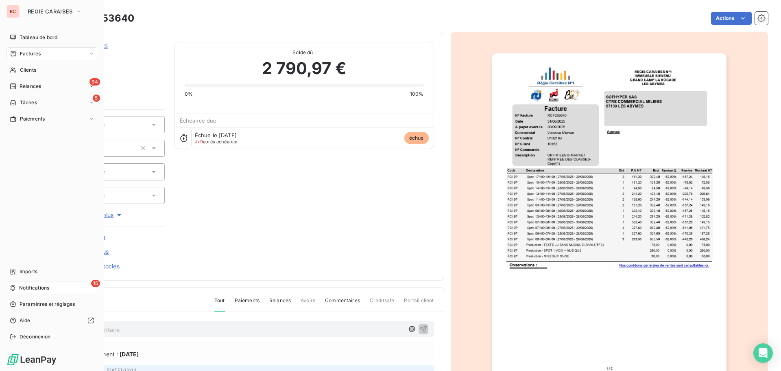
click at [33, 288] on span "Notifications" at bounding box center [34, 287] width 30 height 7
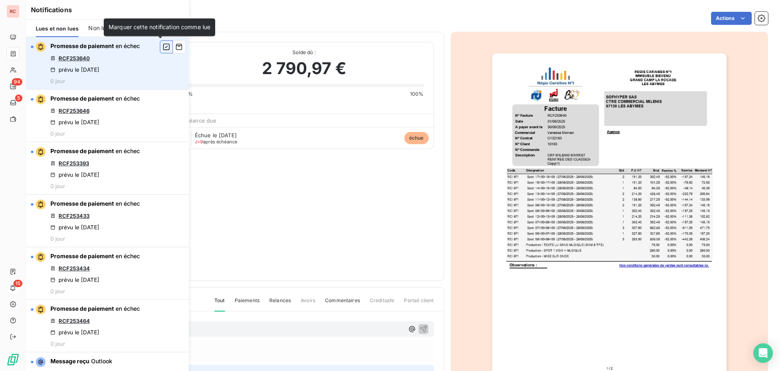
click at [163, 49] on icon "button" at bounding box center [166, 47] width 7 height 8
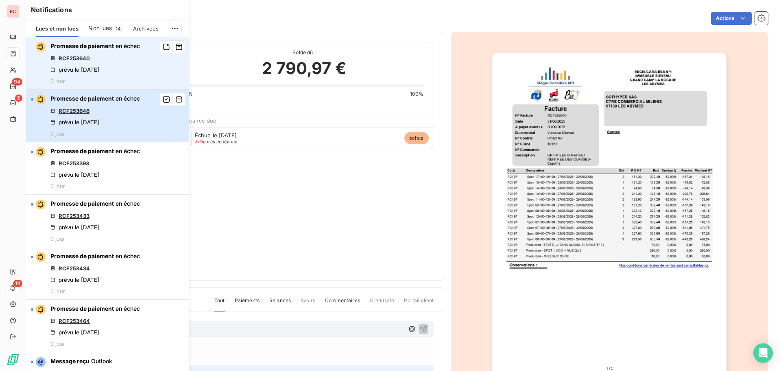
click at [121, 107] on div "Promesse de paiement en échec RCF253646 prévu le 6 oct. 2025 0 jour" at bounding box center [95, 115] width 90 height 42
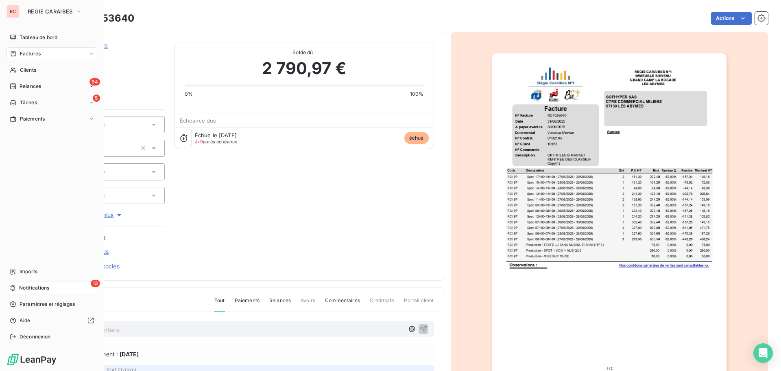
click at [56, 288] on div "13 Notifications" at bounding box center [52, 287] width 91 height 13
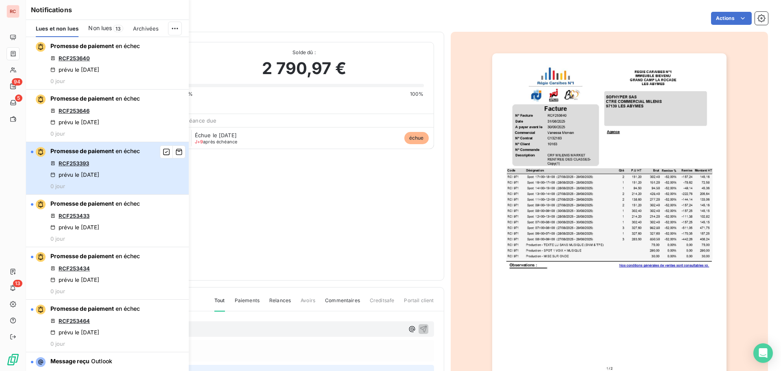
click at [84, 175] on div "prévu le [DATE]" at bounding box center [74, 174] width 49 height 7
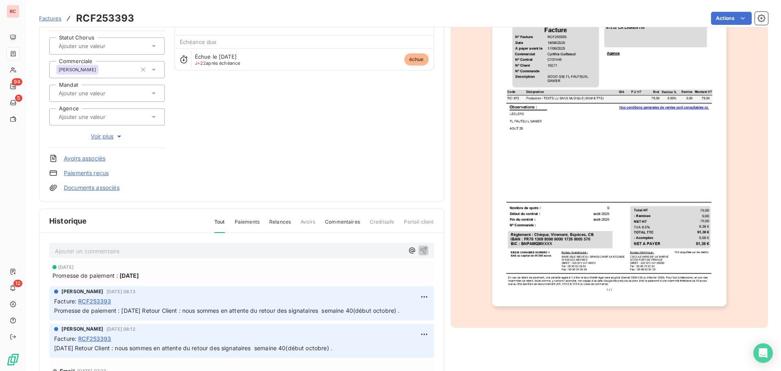
scroll to position [82, 0]
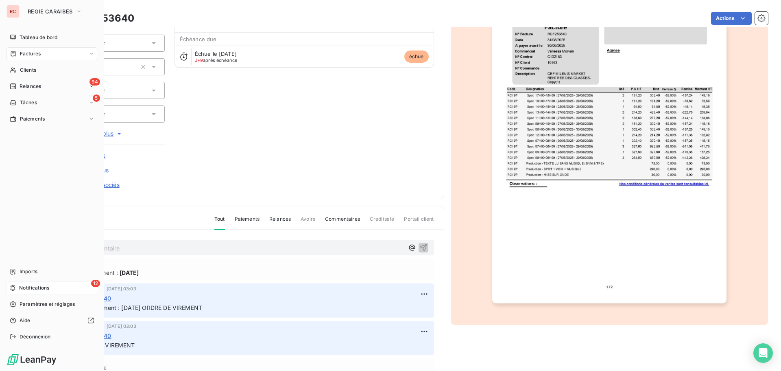
click at [24, 288] on span "Notifications" at bounding box center [34, 287] width 30 height 7
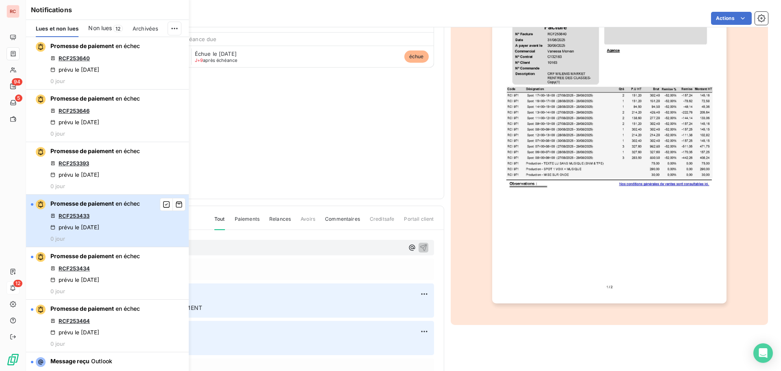
click at [127, 229] on div "Promesse de paiement en échec RCF253433 prévu le 6 oct. 2025 0 jour" at bounding box center [95, 220] width 90 height 42
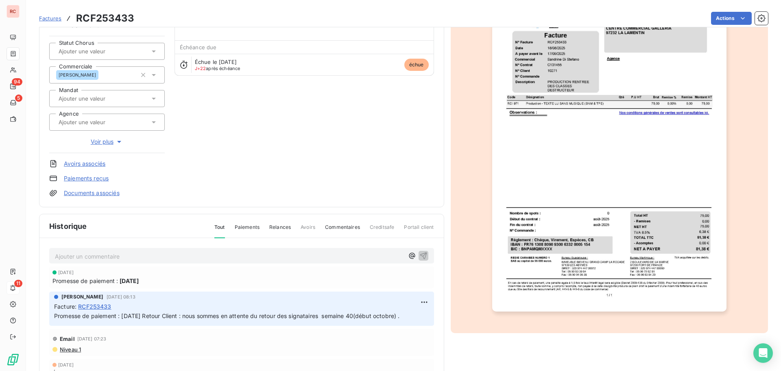
scroll to position [24, 0]
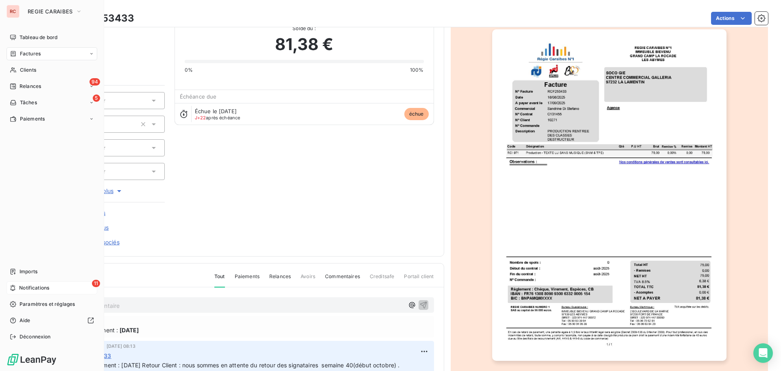
click at [46, 285] on span "Notifications" at bounding box center [34, 287] width 30 height 7
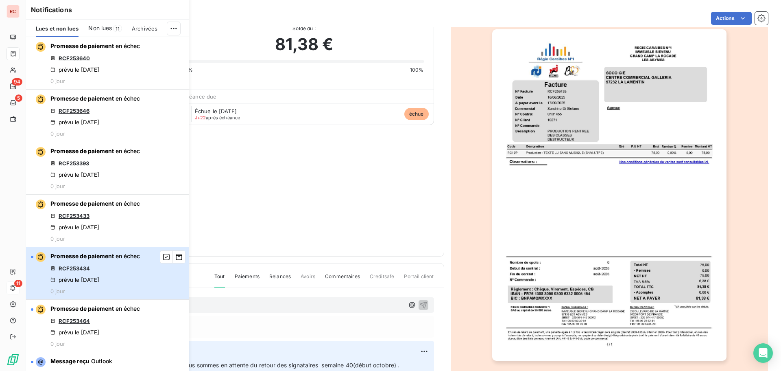
click at [119, 268] on div "Promesse de paiement en échec RCF253434 prévu le 6 oct. 2025 0 jour" at bounding box center [95, 273] width 90 height 42
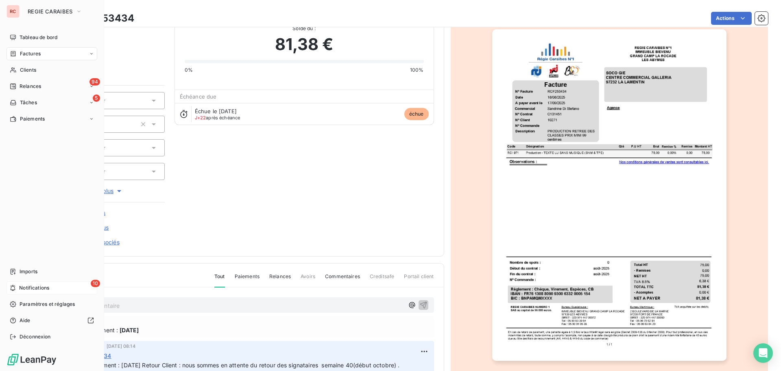
click at [24, 287] on span "Notifications" at bounding box center [34, 287] width 30 height 7
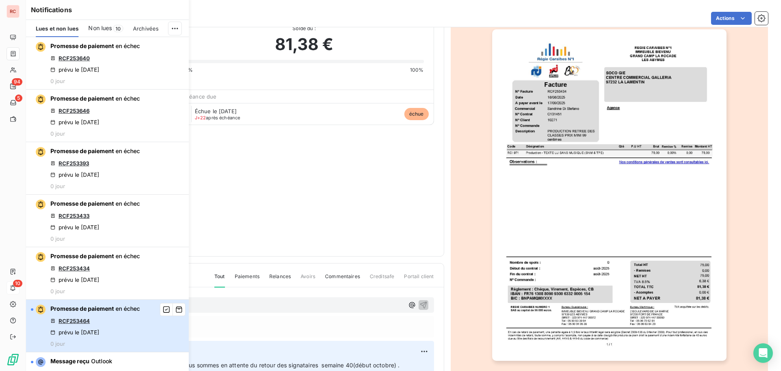
click at [127, 320] on div "Promesse de paiement en échec RCF253464 prévu le 6 oct. 2025 0 jour" at bounding box center [95, 325] width 90 height 42
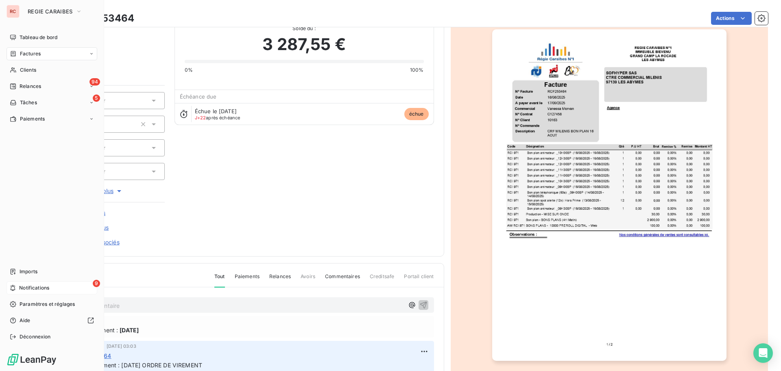
click at [43, 293] on div "9 Notifications" at bounding box center [52, 287] width 91 height 13
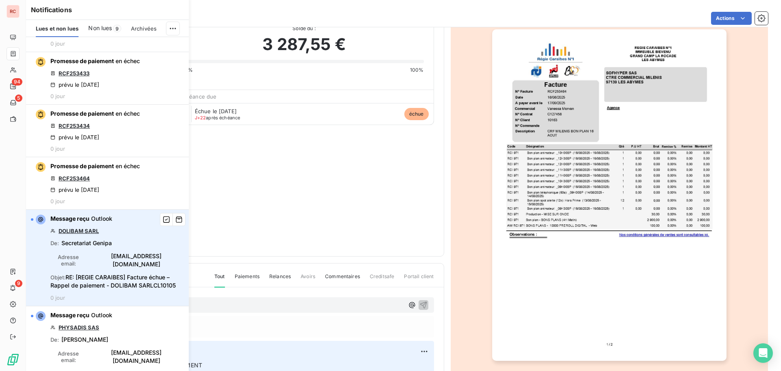
scroll to position [163, 0]
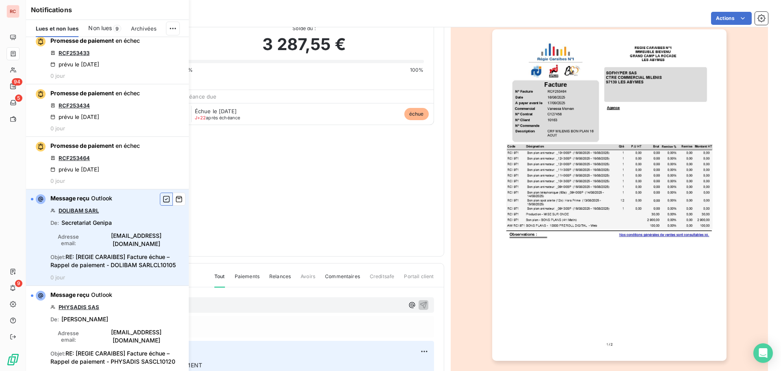
click at [163, 199] on icon "button" at bounding box center [166, 199] width 7 height 8
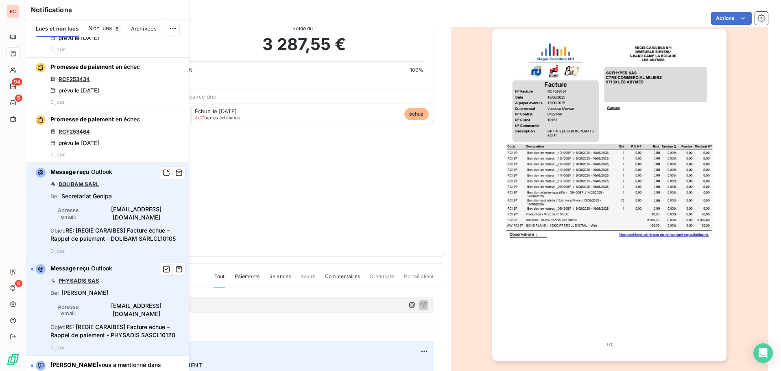
scroll to position [203, 0]
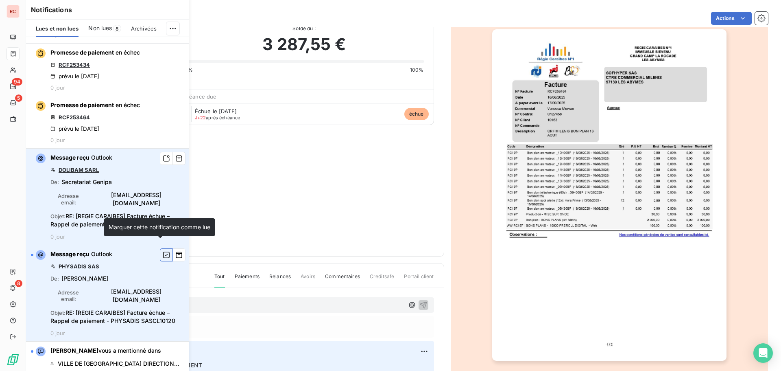
click at [163, 251] on icon "button" at bounding box center [166, 255] width 7 height 8
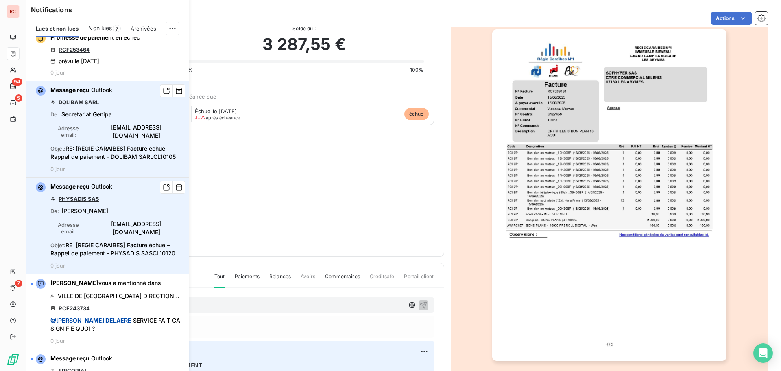
scroll to position [285, 0]
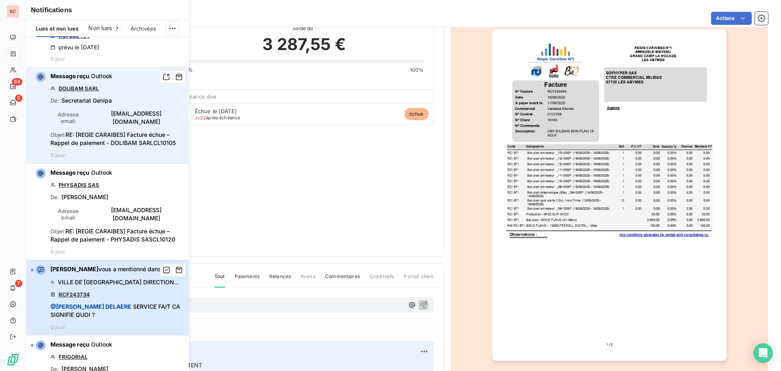
click at [142, 271] on div "sandra zebina vous a mentionné dans VILLE DE FORT DE FRANCE DIRECTION DES SPORT…" at bounding box center [116, 297] width 133 height 65
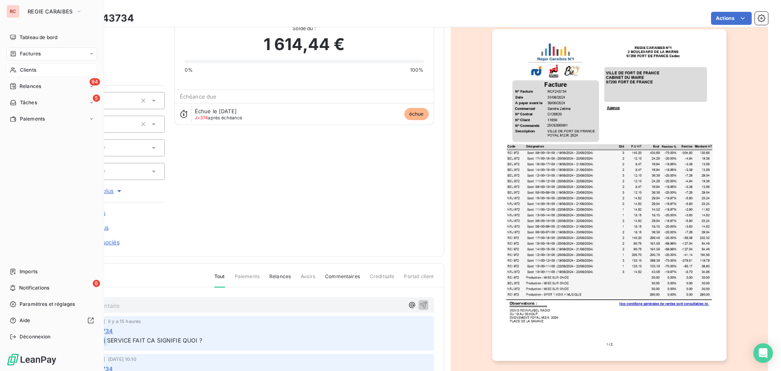
click at [30, 70] on span "Clients" at bounding box center [28, 69] width 16 height 7
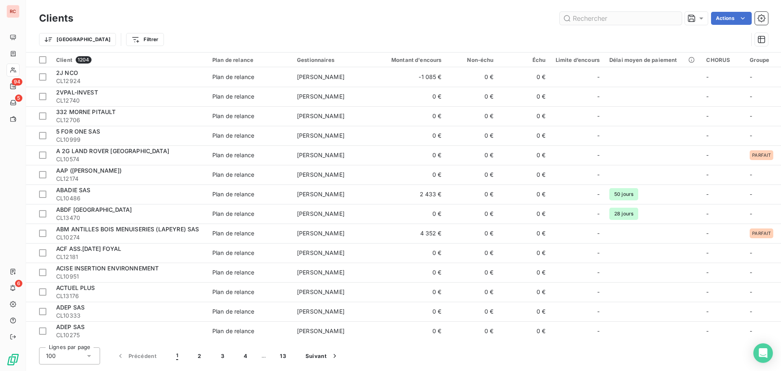
click at [576, 15] on input "text" at bounding box center [621, 18] width 122 height 13
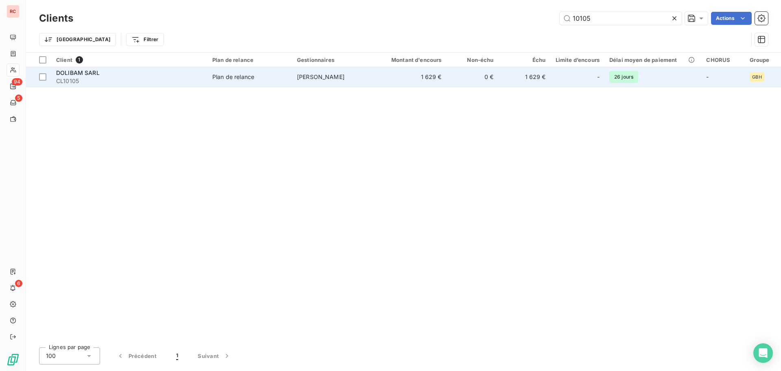
type input "10105"
click at [286, 82] on td "Plan de relance" at bounding box center [249, 77] width 85 height 20
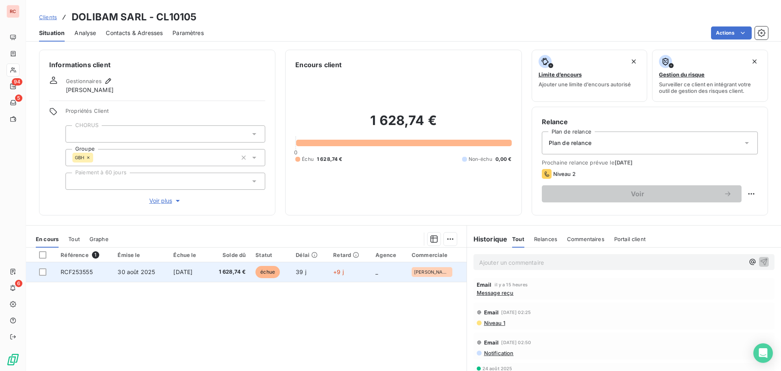
click at [101, 271] on td "RCF253555" at bounding box center [84, 272] width 57 height 20
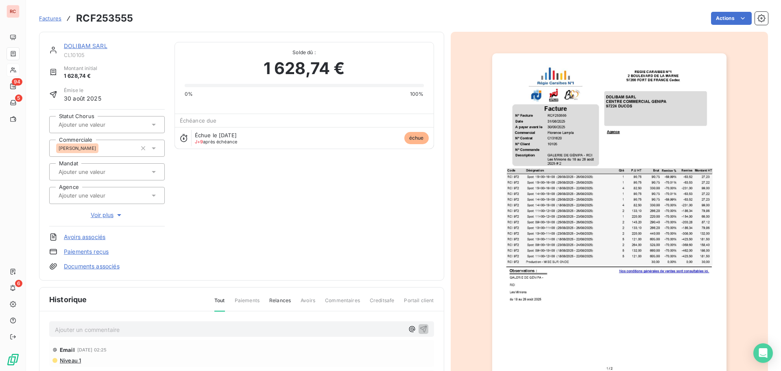
click at [67, 334] on p "Ajouter un commentaire ﻿" at bounding box center [229, 329] width 349 height 10
drag, startPoint x: 180, startPoint y: 329, endPoint x: 172, endPoint y: 330, distance: 8.6
click at [172, 330] on p "Le règlement a été effectué le 29/09/2025." at bounding box center [229, 328] width 349 height 9
click at [54, 330] on div "Le règlement a été effectué le 29/09/2025." at bounding box center [241, 328] width 385 height 15
click at [53, 328] on div "Le règlement a été effectué le 29/09/2025." at bounding box center [241, 328] width 385 height 15
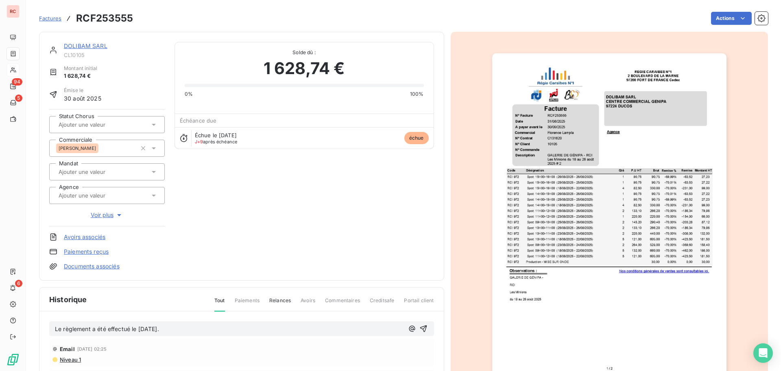
click at [55, 330] on div "Le règlement a été effectué le 29/09/2025." at bounding box center [241, 328] width 385 height 15
click at [55, 330] on span "Le règlement a été effectué le 29/09/2025." at bounding box center [107, 328] width 104 height 7
click at [260, 329] on p "07/10/2025 Retour client : Le règlement a été effectué le 29/09/2025." at bounding box center [229, 328] width 349 height 9
drag, startPoint x: 241, startPoint y: 331, endPoint x: 47, endPoint y: 332, distance: 194.1
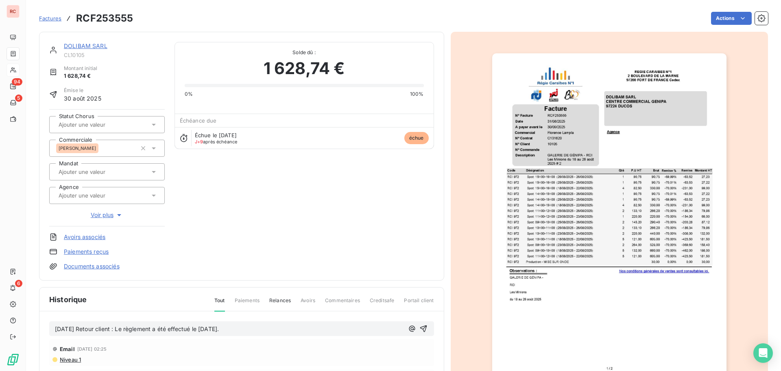
copy span "07/10/2025 Retour client : Le règlement a été effectué le 29/09/2025."
click at [421, 329] on icon "button" at bounding box center [423, 328] width 8 height 8
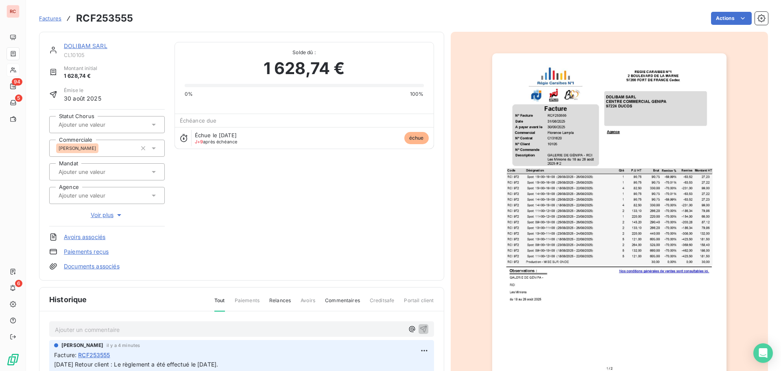
click at [58, 20] on span "Factures" at bounding box center [50, 18] width 22 height 7
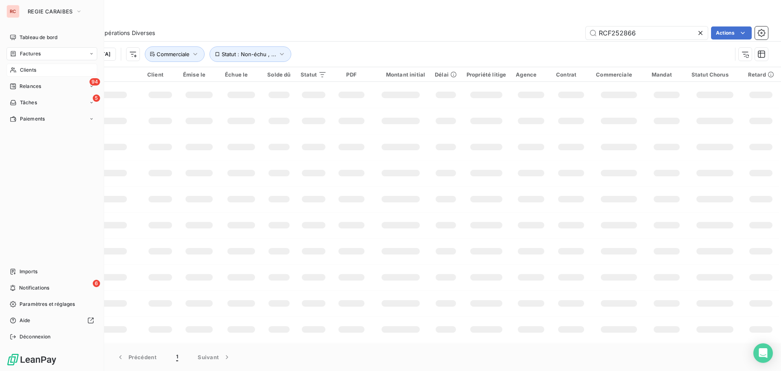
click at [35, 69] on span "Clients" at bounding box center [28, 69] width 16 height 7
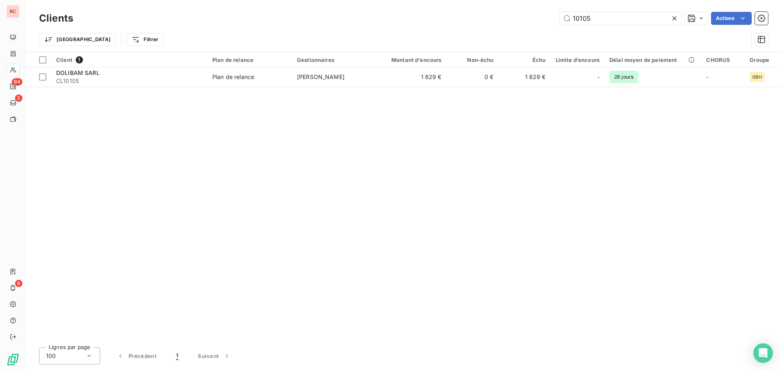
drag, startPoint x: 601, startPoint y: 20, endPoint x: 547, endPoint y: 20, distance: 54.5
click at [547, 20] on div "10105 Actions" at bounding box center [425, 18] width 685 height 13
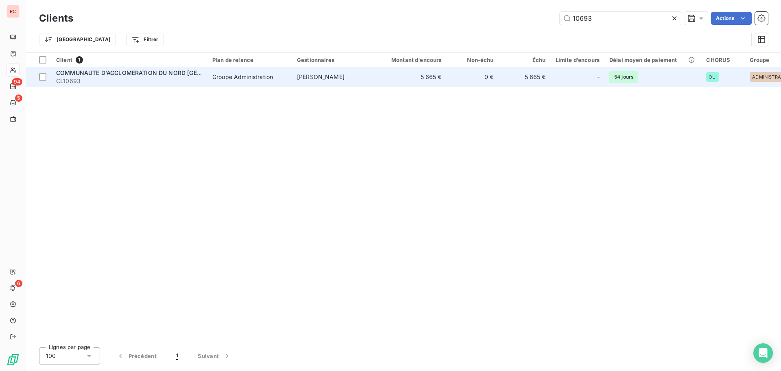
type input "10693"
click at [168, 73] on span "COMMUNAUTE D'AGGLOMERATION DU NORD BASSE-TERRE" at bounding box center [151, 72] width 190 height 7
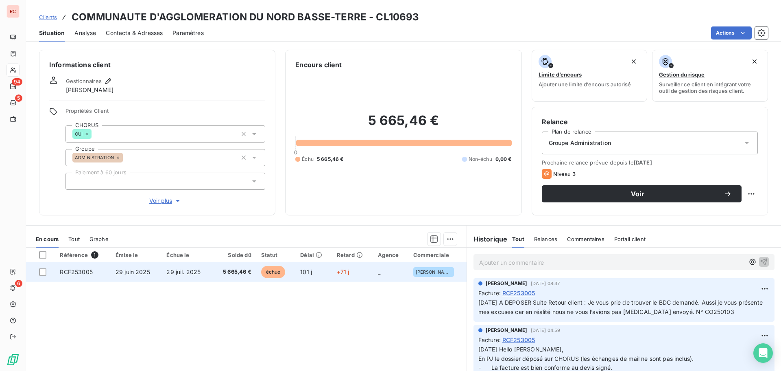
click at [187, 277] on td "29 juil. 2025" at bounding box center [187, 272] width 50 height 20
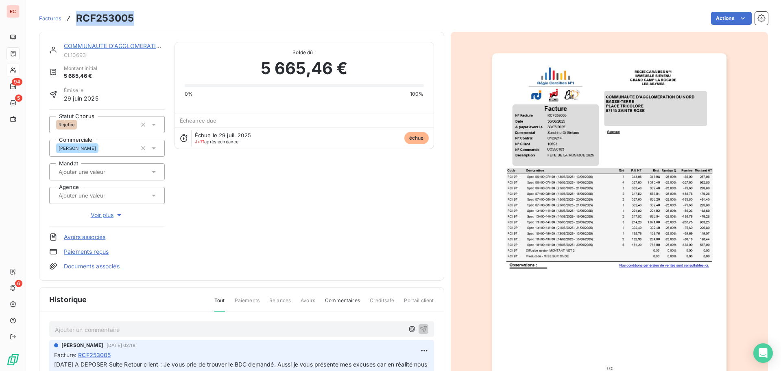
drag, startPoint x: 133, startPoint y: 18, endPoint x: 76, endPoint y: 19, distance: 57.0
click at [76, 19] on h3 "RCF253005" at bounding box center [105, 18] width 58 height 15
copy h3 "RCF253005"
click at [582, 208] on img "button" at bounding box center [609, 218] width 234 height 331
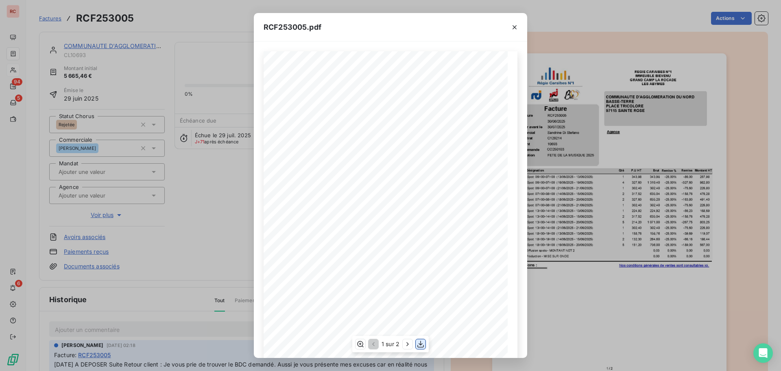
click at [419, 346] on icon "button" at bounding box center [421, 344] width 8 height 8
drag, startPoint x: 215, startPoint y: 240, endPoint x: 223, endPoint y: 240, distance: 8.1
click at [216, 240] on div "RCF253005.pdf 1 Spot: 06H00-07H00 (13/06/2025 - 13/06/2025) 257,98 RCI 971 343,…" at bounding box center [390, 185] width 781 height 371
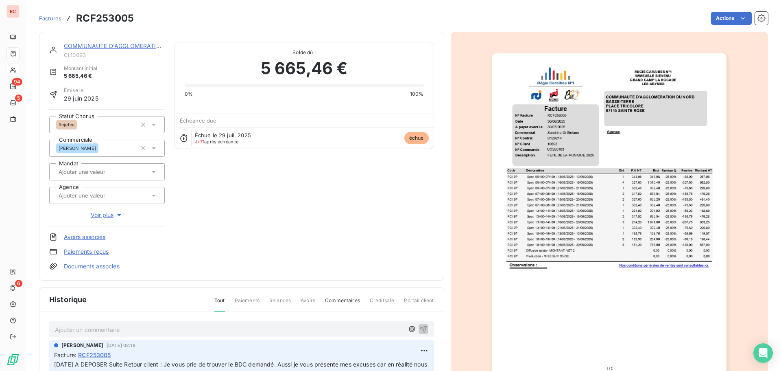
click at [57, 331] on p "Ajouter un commentaire ﻿" at bounding box center [229, 329] width 349 height 10
click at [154, 122] on icon at bounding box center [154, 124] width 8 height 8
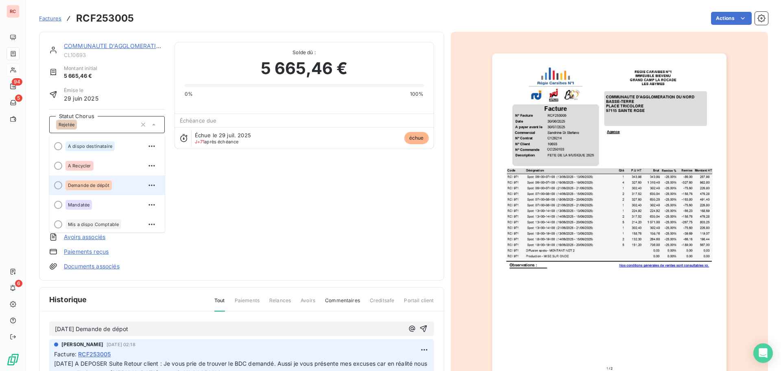
click at [105, 181] on div "Demande de dépôt" at bounding box center [88, 185] width 46 height 10
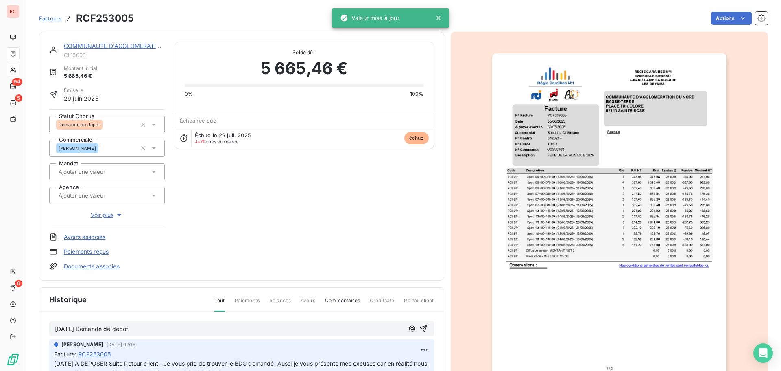
click at [162, 326] on p "07/10/2025 Demande de dépot" at bounding box center [229, 328] width 349 height 9
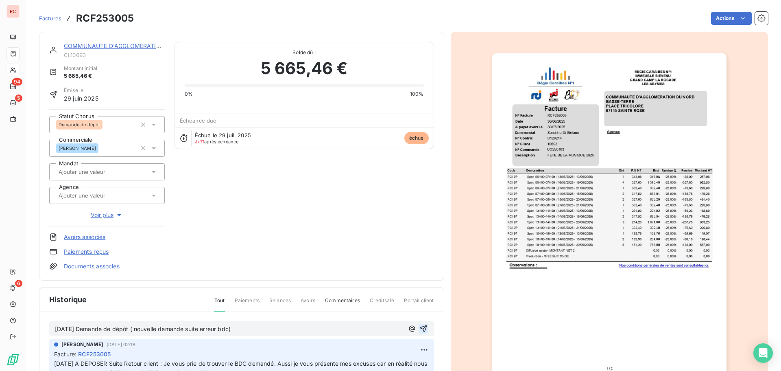
click at [419, 329] on icon "button" at bounding box center [423, 328] width 8 height 8
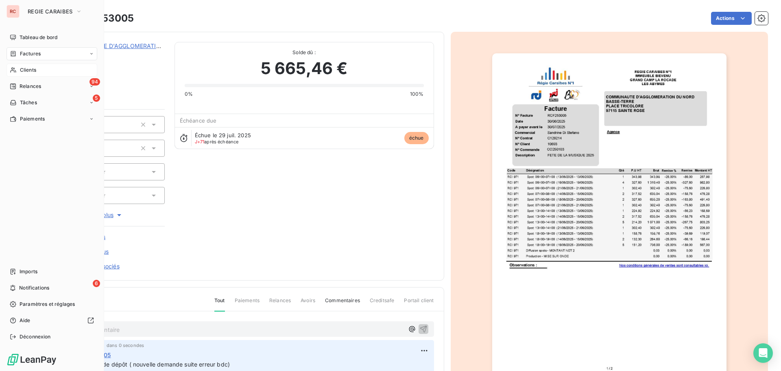
click at [35, 54] on span "Factures" at bounding box center [30, 53] width 21 height 7
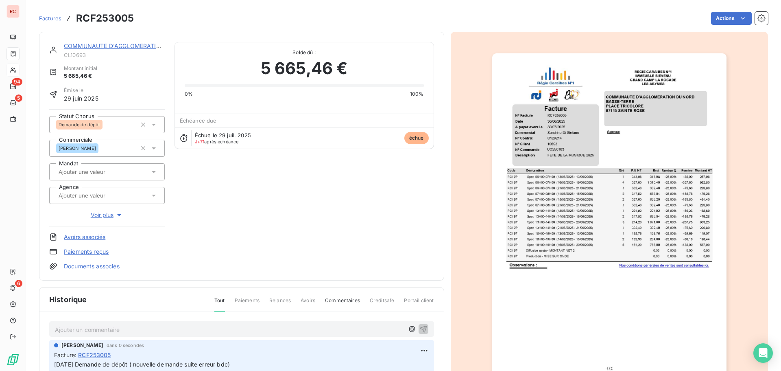
click at [53, 17] on span "Factures" at bounding box center [50, 18] width 22 height 7
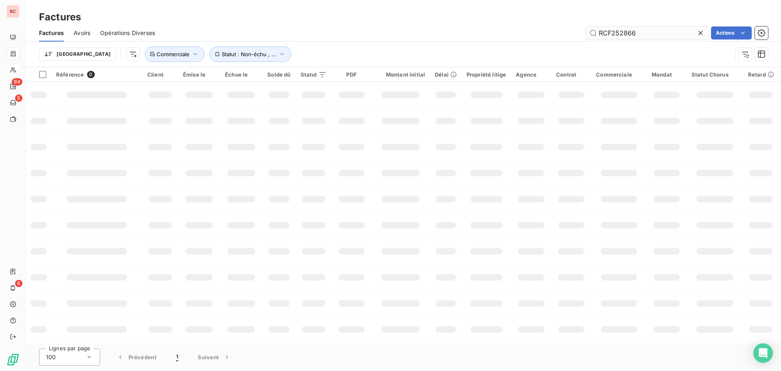
drag, startPoint x: 649, startPoint y: 32, endPoint x: 610, endPoint y: 33, distance: 39.1
click at [610, 33] on input "RCF252866" at bounding box center [647, 32] width 122 height 13
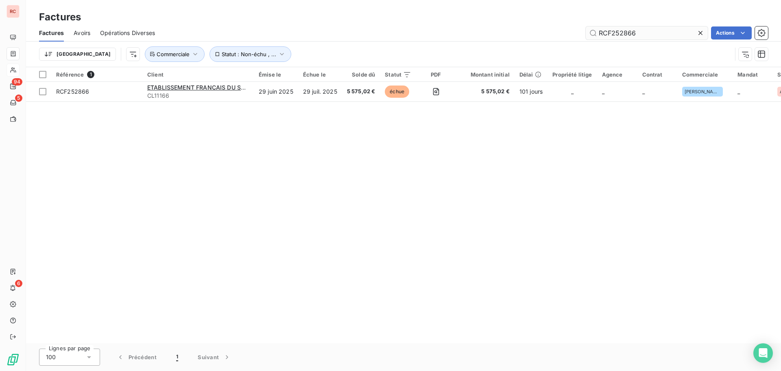
click at [648, 33] on input "RCF252866" at bounding box center [647, 32] width 122 height 13
drag, startPoint x: 631, startPoint y: 32, endPoint x: 620, endPoint y: 32, distance: 11.0
click at [620, 32] on input "RCF252866" at bounding box center [647, 32] width 122 height 13
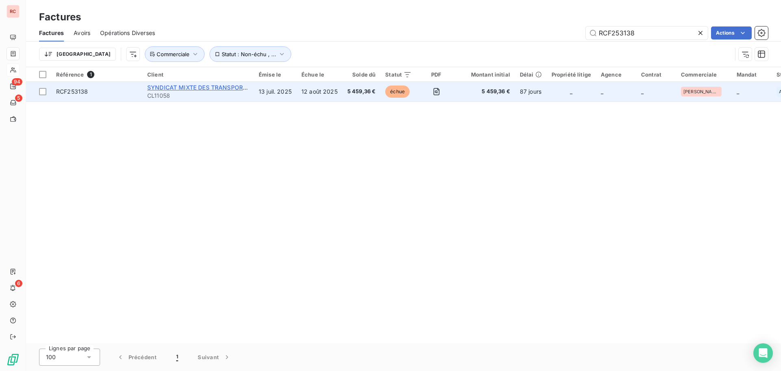
type input "RCF253138"
click at [231, 88] on span "SYNDICAT MIXTE DES TRANSPORTS" at bounding box center [198, 87] width 103 height 7
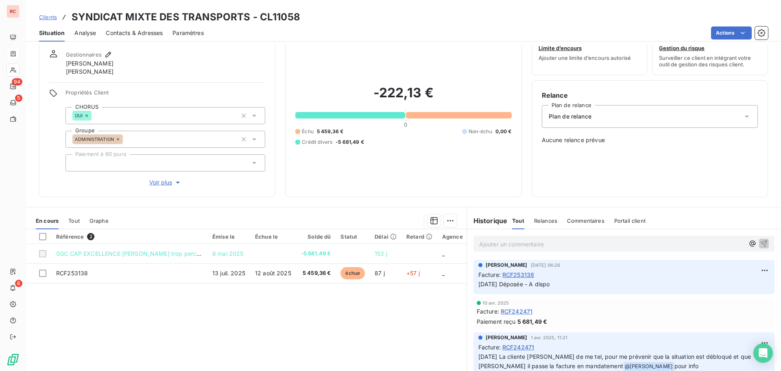
scroll to position [41, 0]
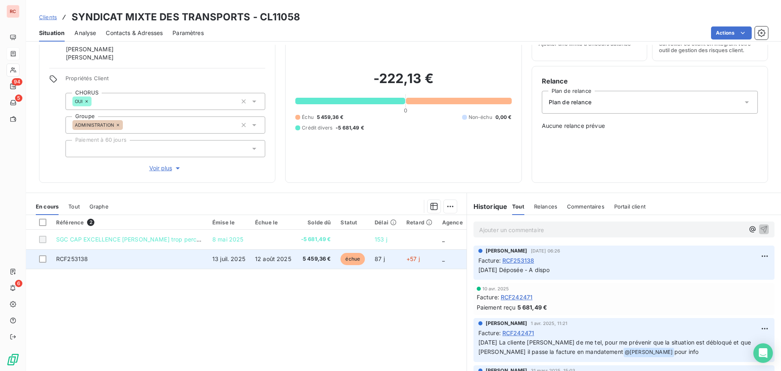
click at [147, 261] on td "RCF253138" at bounding box center [129, 259] width 156 height 20
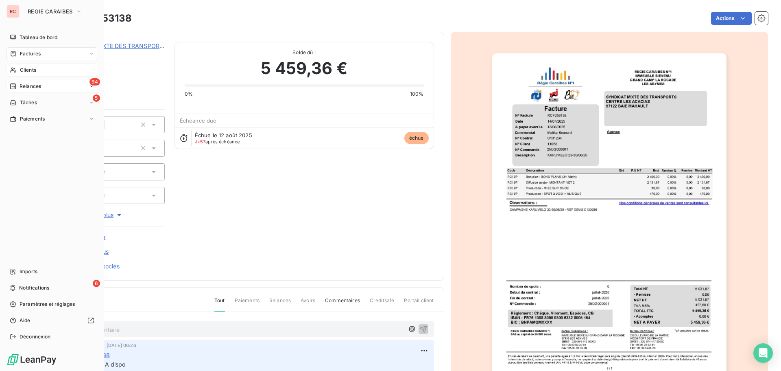
click at [28, 87] on span "Relances" at bounding box center [31, 86] width 22 height 7
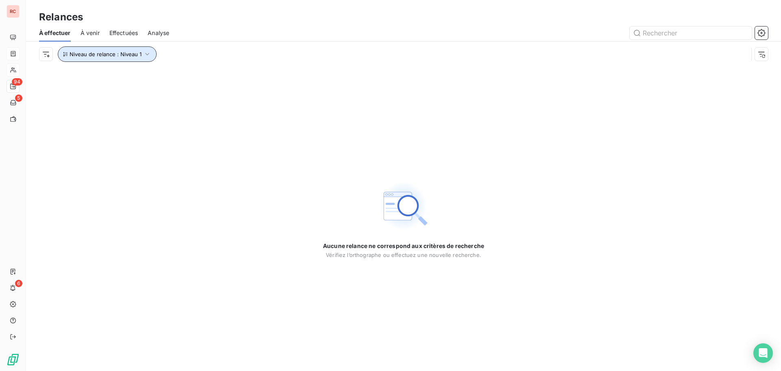
click at [148, 56] on icon "button" at bounding box center [147, 54] width 8 height 8
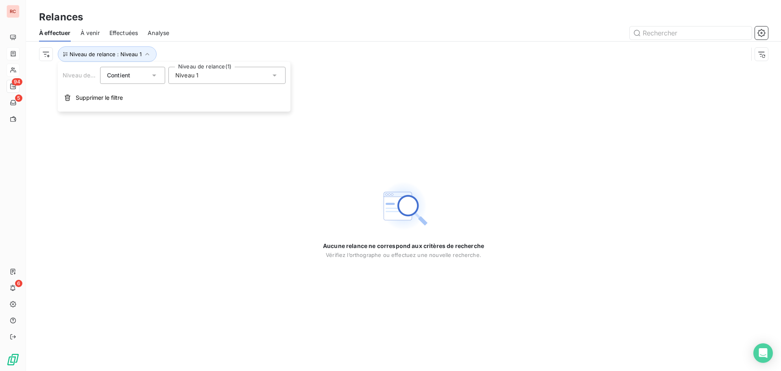
click at [193, 78] on span "Niveau 1" at bounding box center [186, 75] width 23 height 8
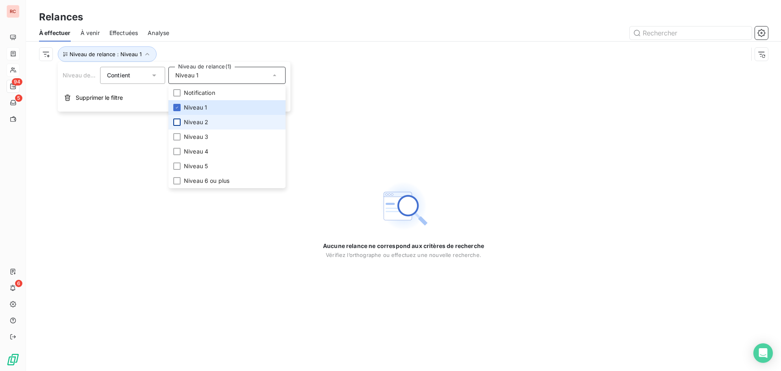
click at [175, 122] on div at bounding box center [176, 121] width 7 height 7
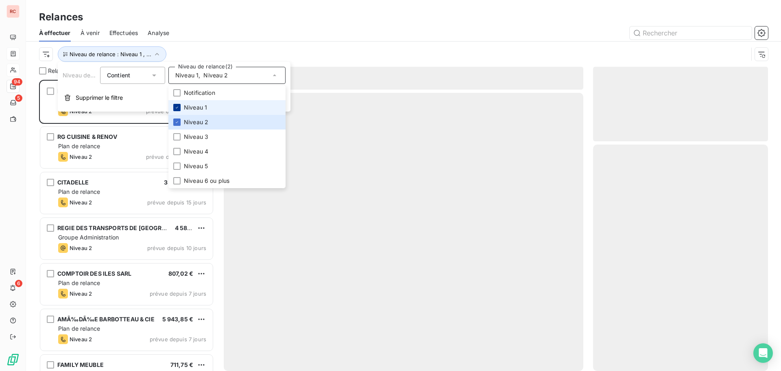
scroll to position [285, 169]
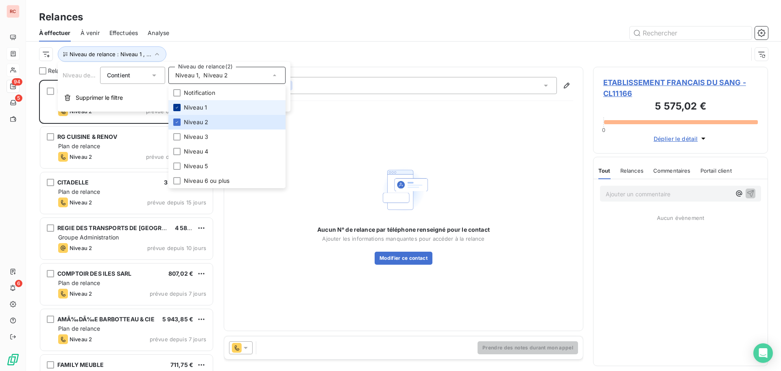
click at [178, 108] on icon at bounding box center [177, 107] width 5 height 5
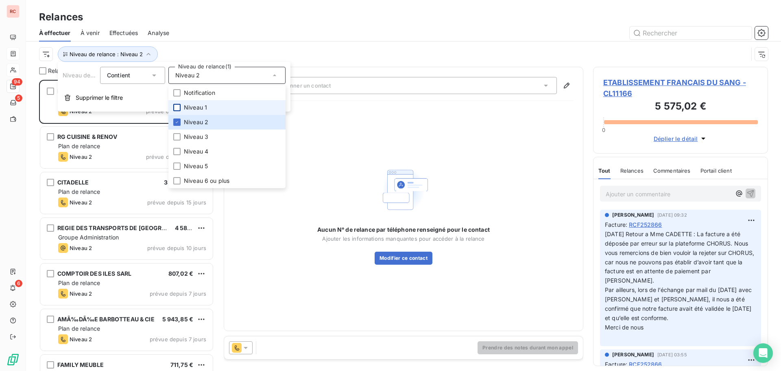
click at [314, 31] on div at bounding box center [473, 32] width 589 height 13
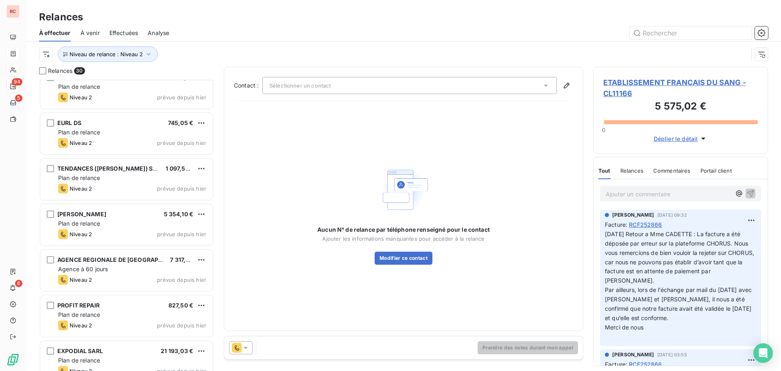
scroll to position [1076, 0]
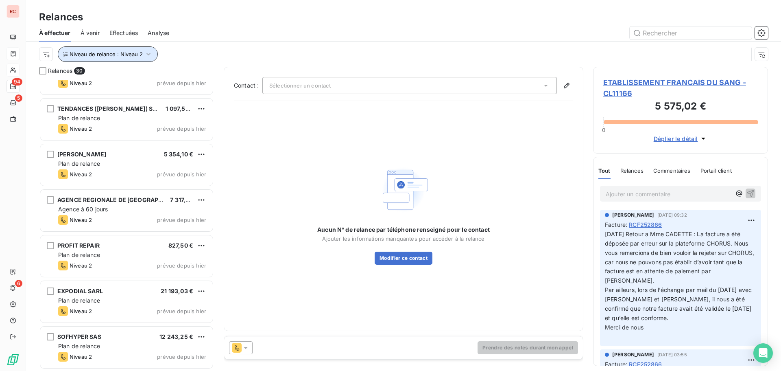
click at [124, 52] on span "Niveau de relance : Niveau 2" at bounding box center [106, 54] width 73 height 7
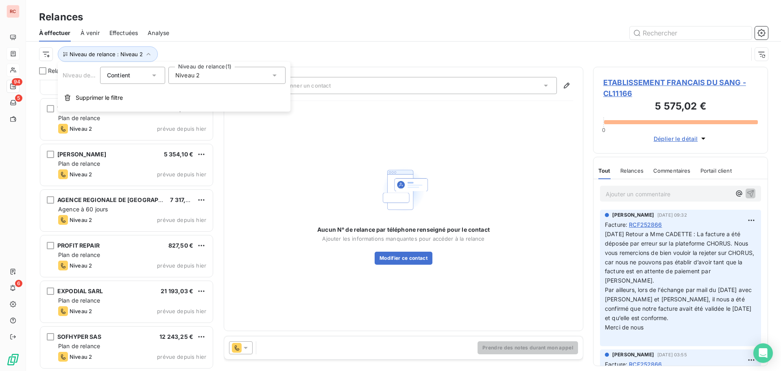
click at [231, 80] on div "Niveau 2" at bounding box center [226, 75] width 117 height 17
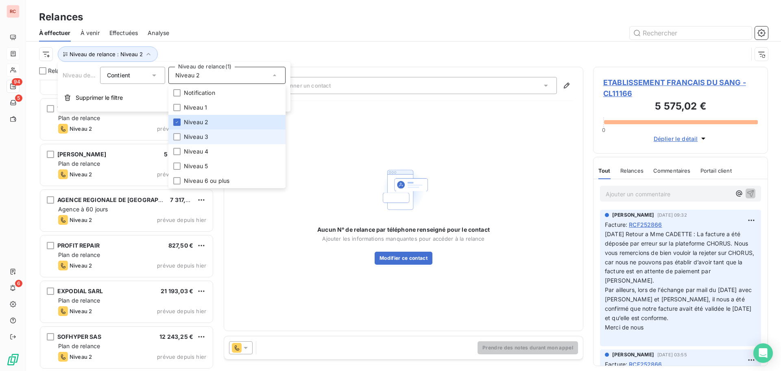
click at [181, 138] on li "Niveau 3" at bounding box center [226, 136] width 117 height 15
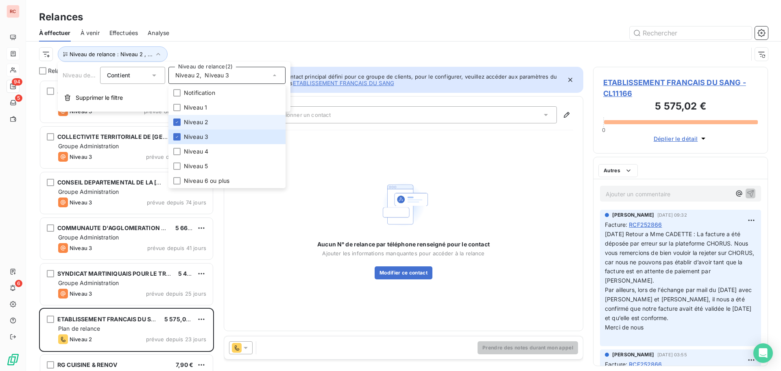
scroll to position [285, 169]
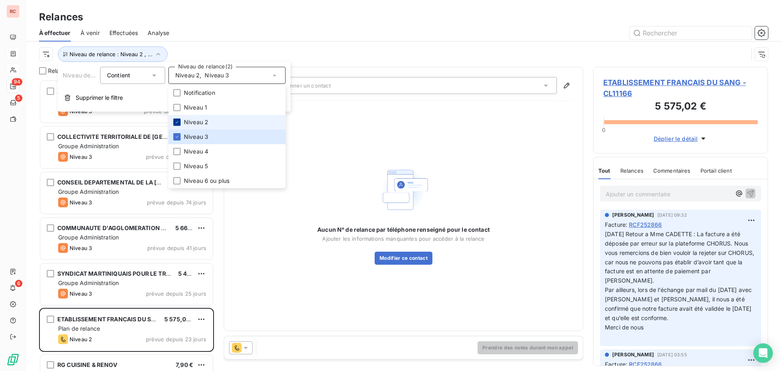
click at [179, 120] on div at bounding box center [176, 121] width 7 height 7
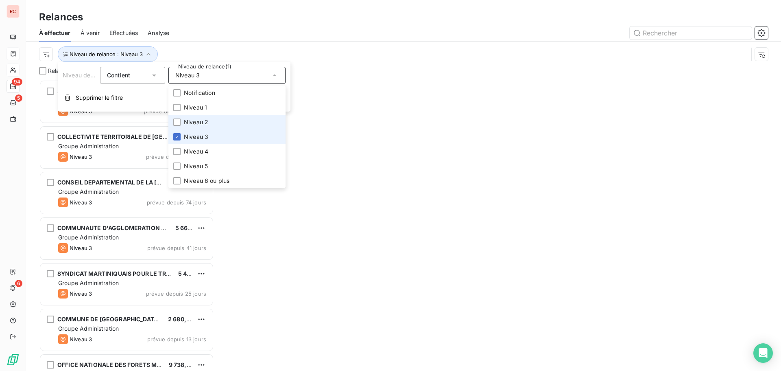
scroll to position [7, 7]
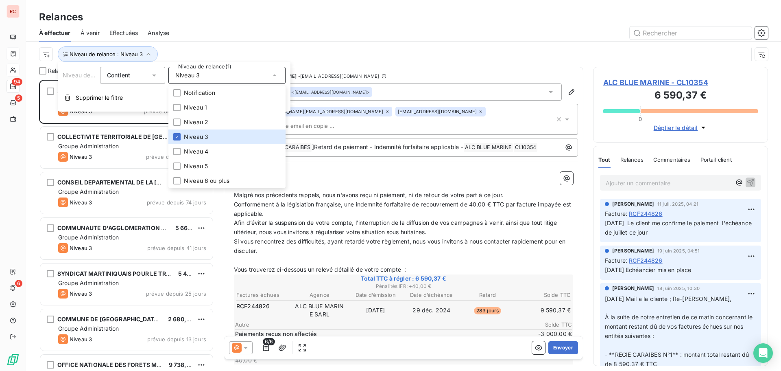
click at [242, 15] on div "Relances" at bounding box center [403, 17] width 755 height 15
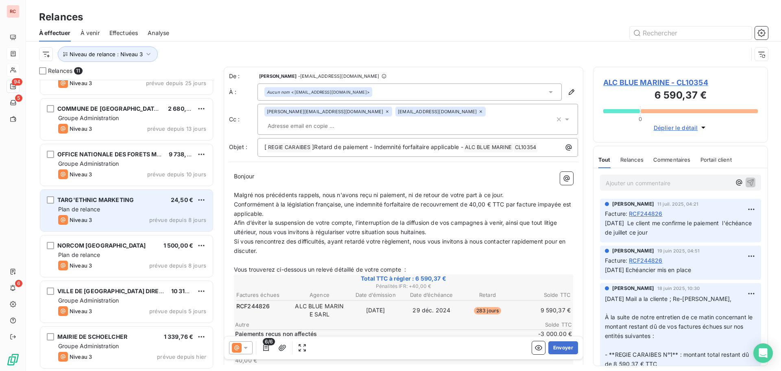
scroll to position [7, 0]
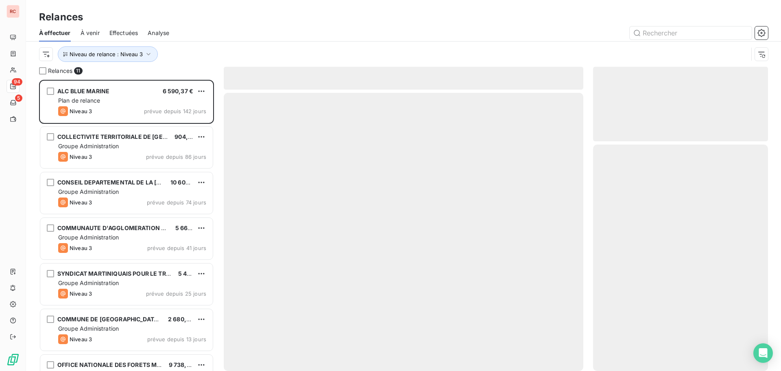
scroll to position [285, 169]
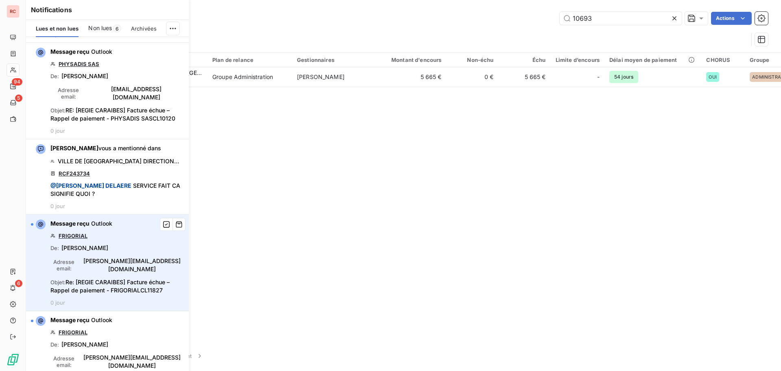
scroll to position [407, 0]
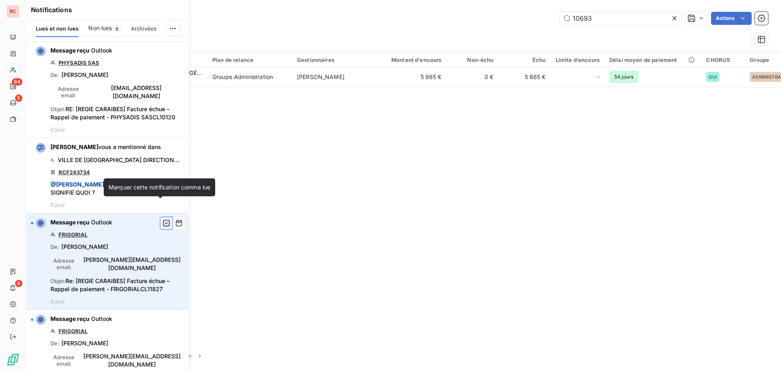
click at [160, 216] on button "button" at bounding box center [166, 222] width 13 height 13
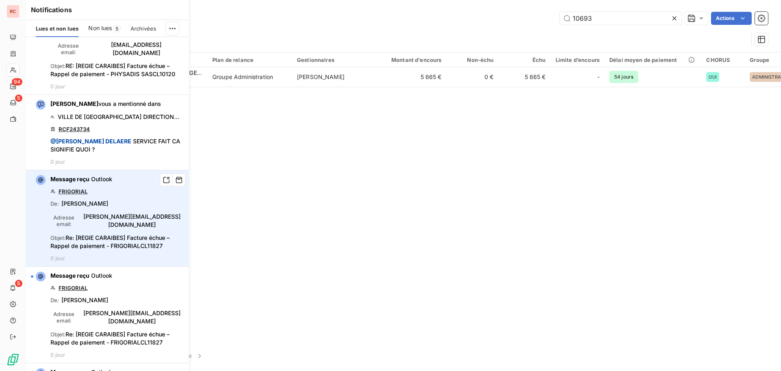
scroll to position [529, 0]
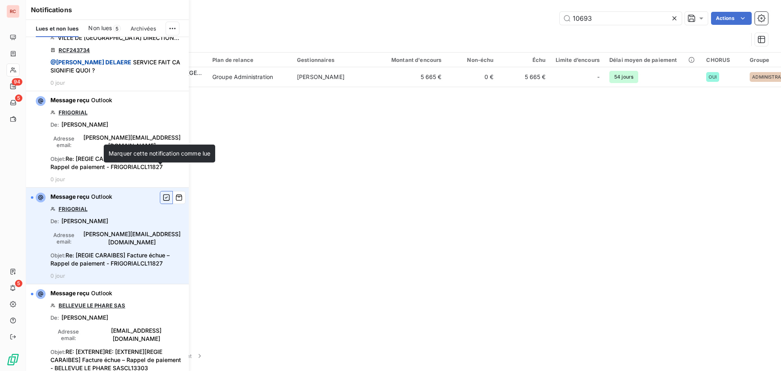
click at [163, 193] on icon "button" at bounding box center [166, 197] width 7 height 8
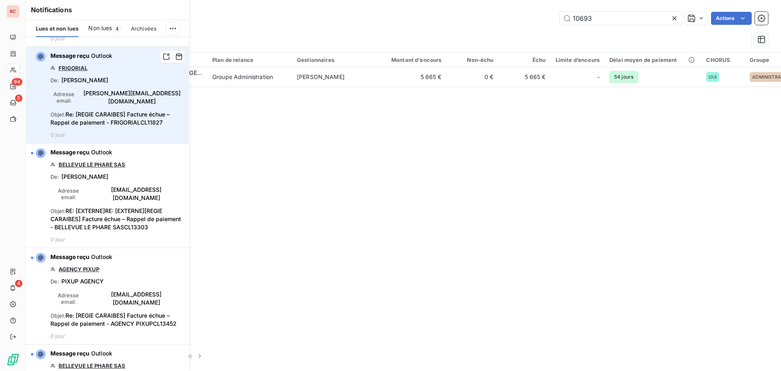
scroll to position [692, 0]
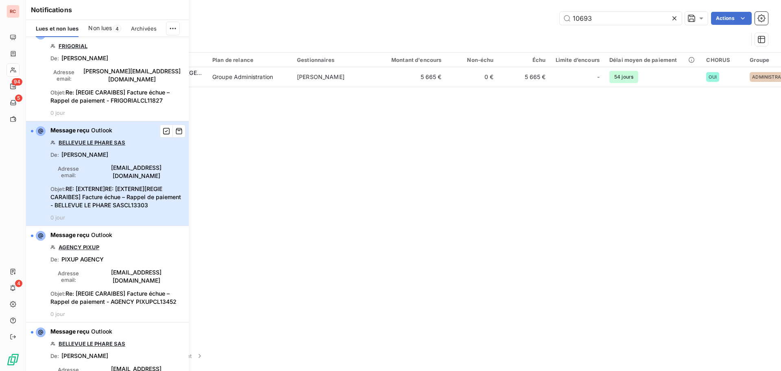
click at [136, 143] on div "Message reçu Outlook BELLEVUE LE PHARE SAS De : Adeline DUGUET Adresse email : …" at bounding box center [116, 173] width 133 height 94
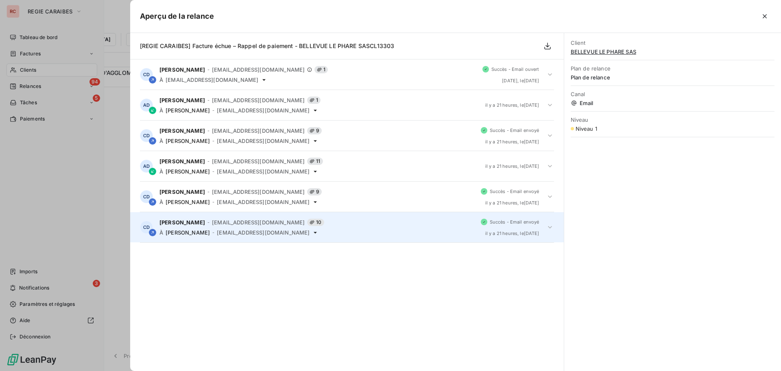
click at [548, 227] on icon at bounding box center [550, 227] width 8 height 8
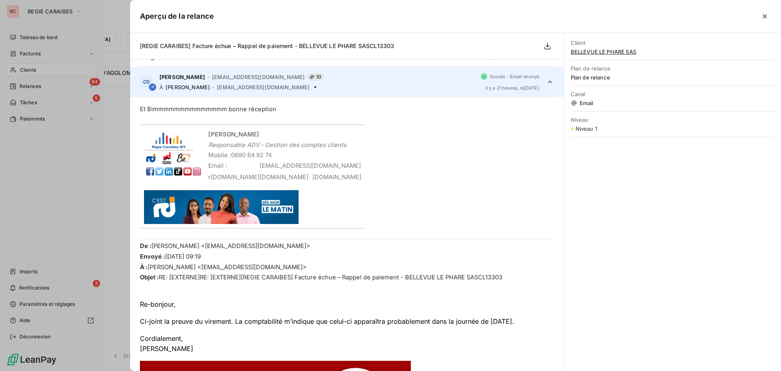
scroll to position [153, 0]
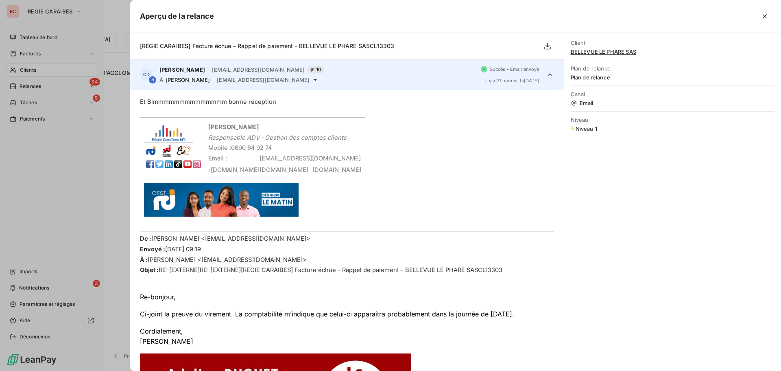
click at [118, 196] on div at bounding box center [390, 185] width 781 height 371
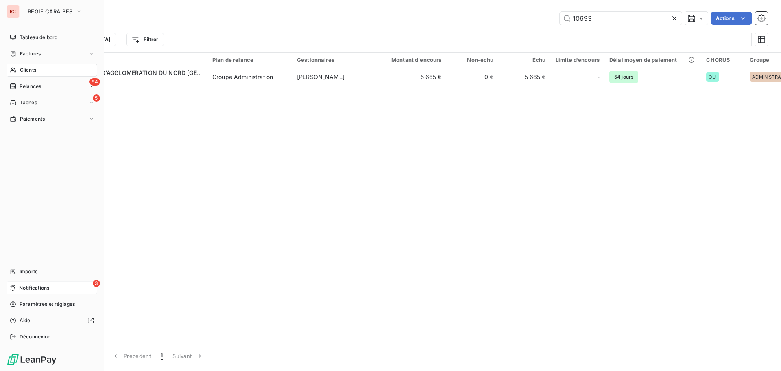
click at [37, 291] on span "Notifications" at bounding box center [34, 287] width 30 height 7
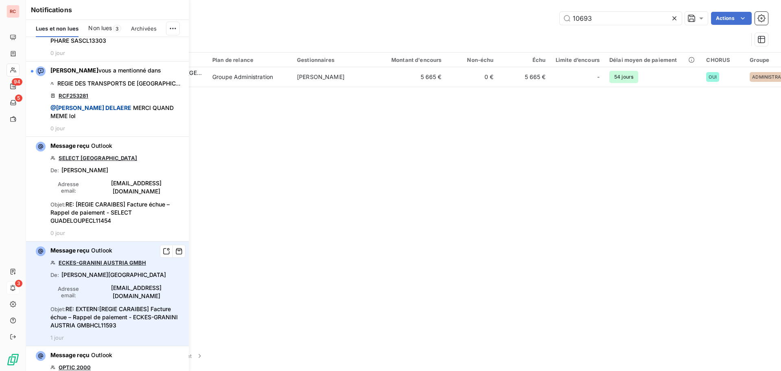
scroll to position [1058, 0]
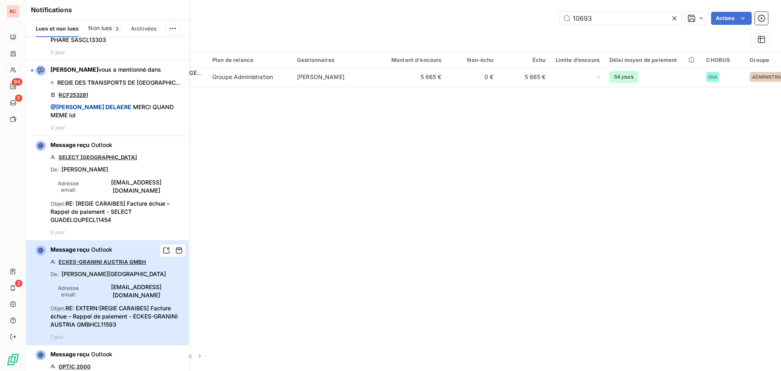
click at [109, 283] on span "[EMAIL_ADDRESS][DOMAIN_NAME]" at bounding box center [136, 291] width 95 height 16
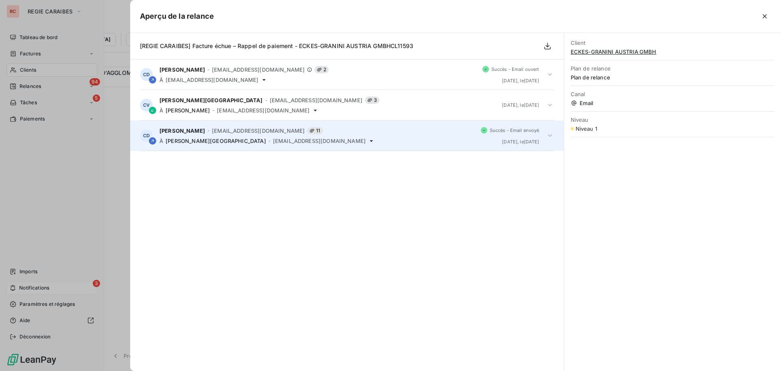
click at [551, 135] on icon at bounding box center [550, 135] width 4 height 2
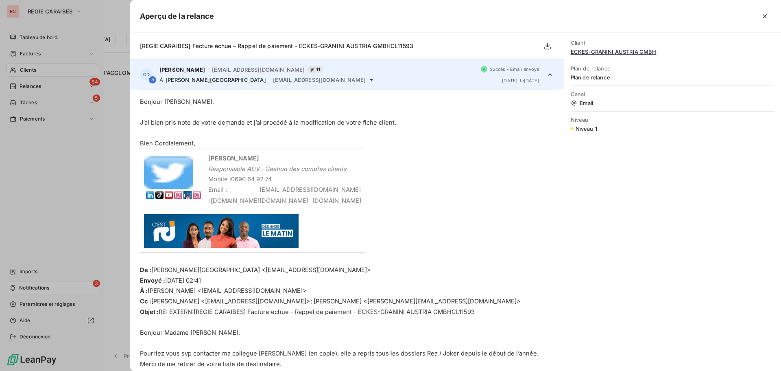
scroll to position [183, 0]
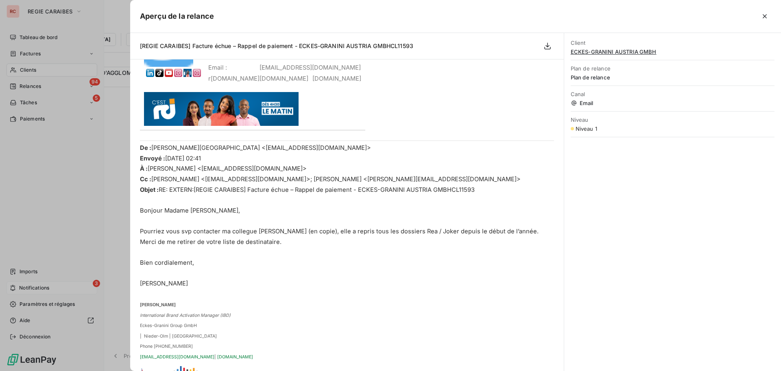
click at [81, 170] on div at bounding box center [390, 185] width 781 height 371
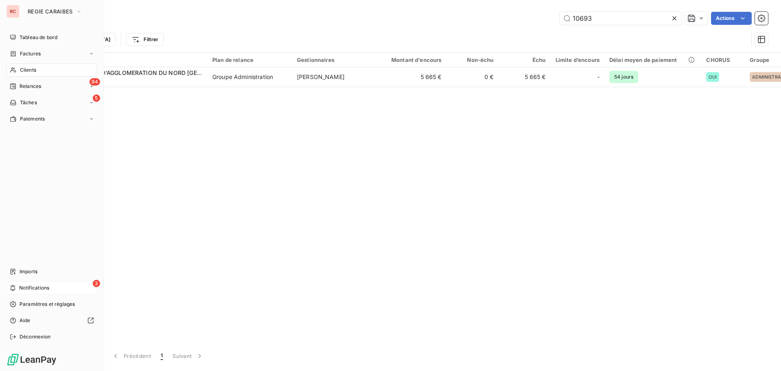
click at [47, 285] on span "Notifications" at bounding box center [34, 287] width 30 height 7
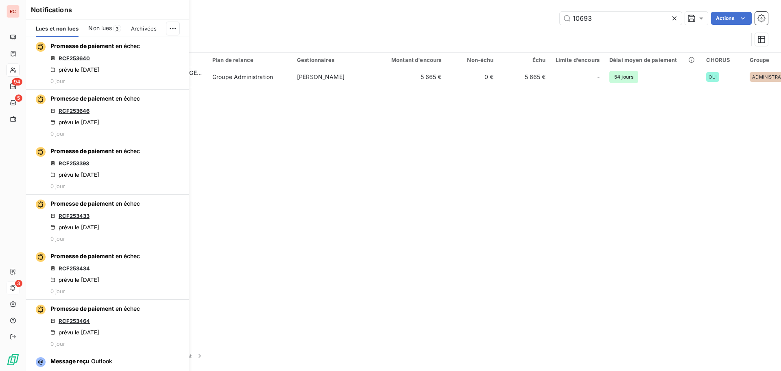
click at [107, 28] on span "Non lues" at bounding box center [100, 28] width 24 height 8
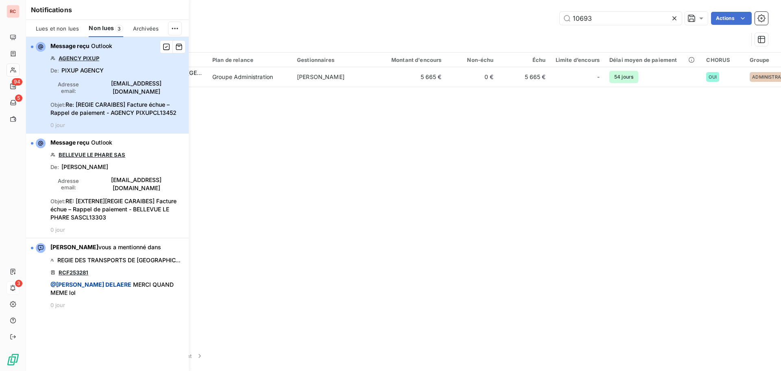
click at [102, 82] on span "[EMAIL_ADDRESS][DOMAIN_NAME]" at bounding box center [136, 87] width 95 height 16
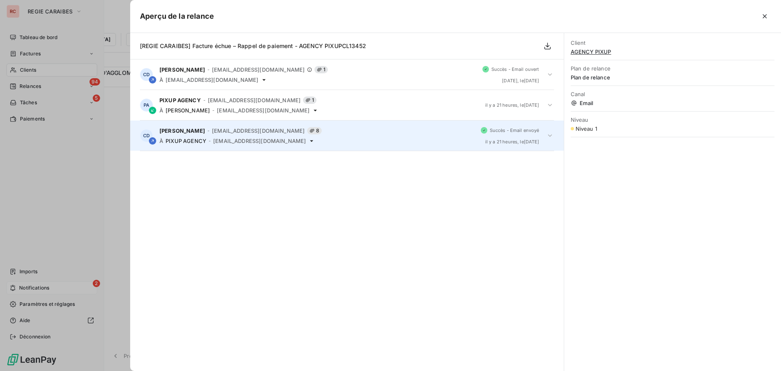
click at [549, 132] on icon at bounding box center [550, 135] width 8 height 8
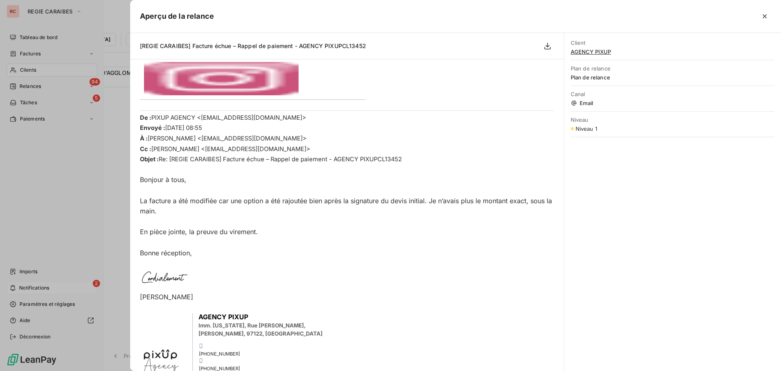
scroll to position [61, 0]
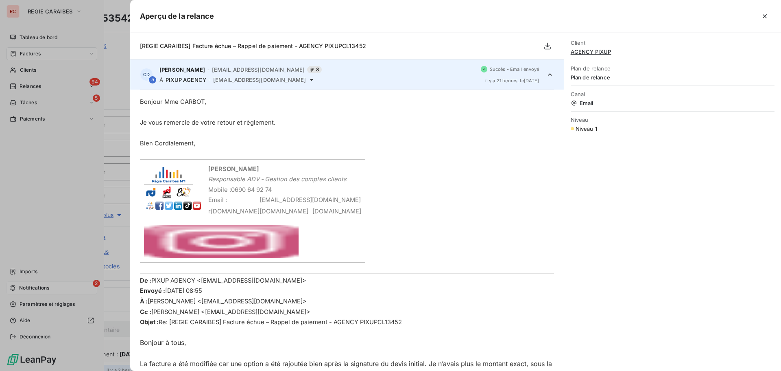
click at [413, 188] on td "​ ​ ​ ​ Claire DELAERE Responsable ADV ‑ Gestion des comptes clients Mobile : 0…" at bounding box center [347, 211] width 414 height 104
click at [765, 17] on icon "button" at bounding box center [765, 16] width 4 height 4
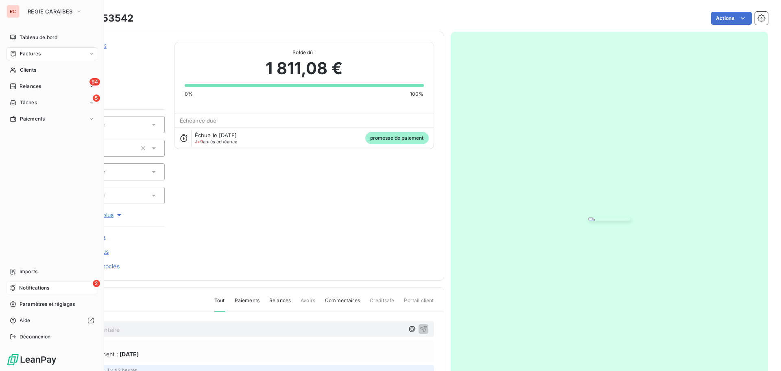
click at [23, 284] on span "Notifications" at bounding box center [34, 287] width 30 height 7
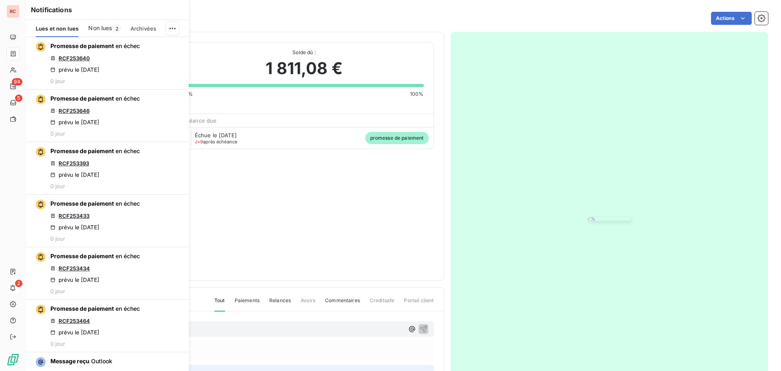
click at [101, 29] on span "Non lues" at bounding box center [100, 28] width 24 height 8
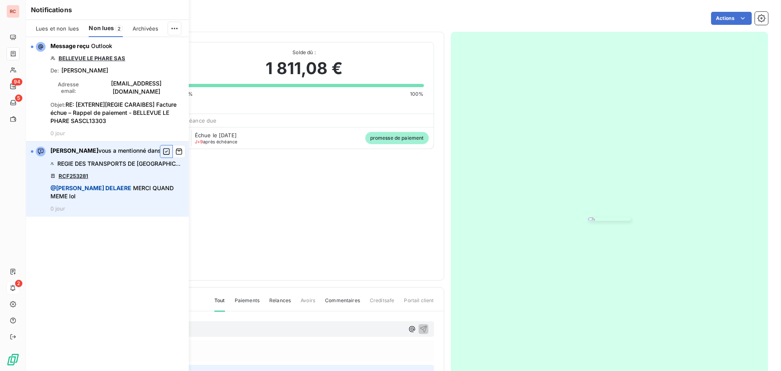
click at [169, 147] on icon "button" at bounding box center [166, 151] width 7 height 8
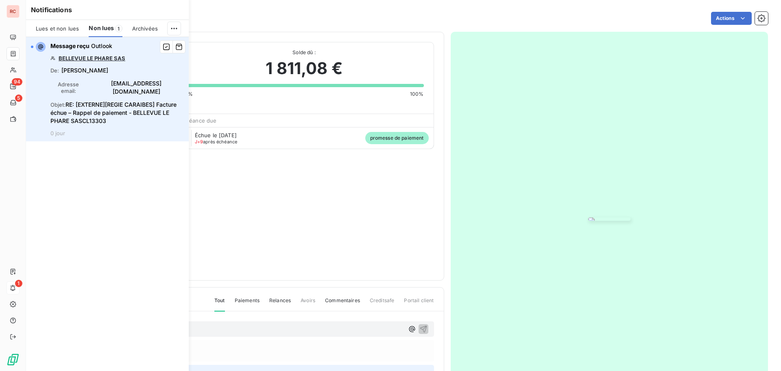
click at [85, 59] on link "BELLEVUE LE PHARE SAS" at bounding box center [92, 58] width 67 height 7
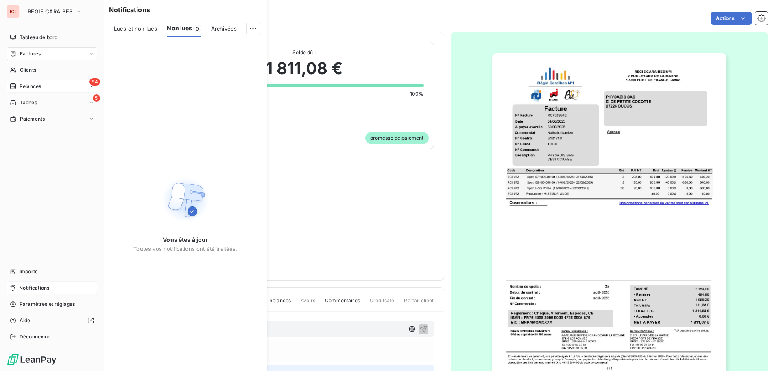
click at [29, 83] on span "Relances" at bounding box center [31, 86] width 22 height 7
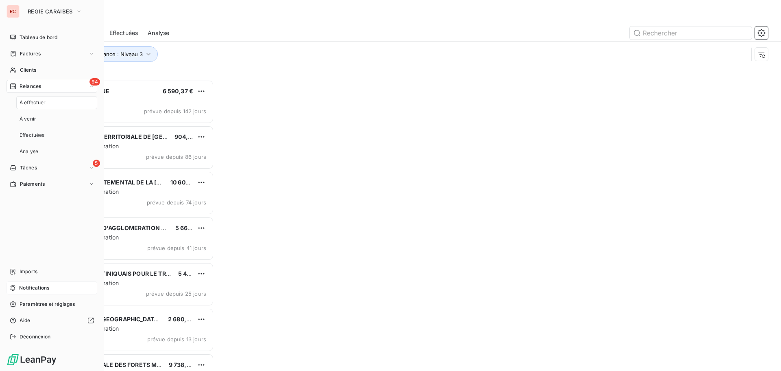
scroll to position [285, 169]
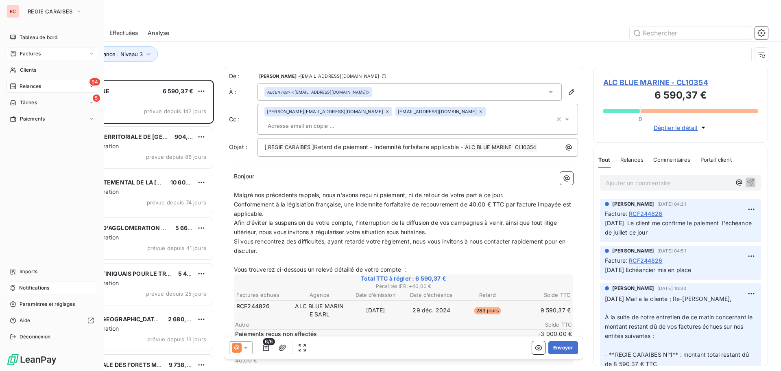
click at [20, 51] on span "Factures" at bounding box center [30, 53] width 21 height 7
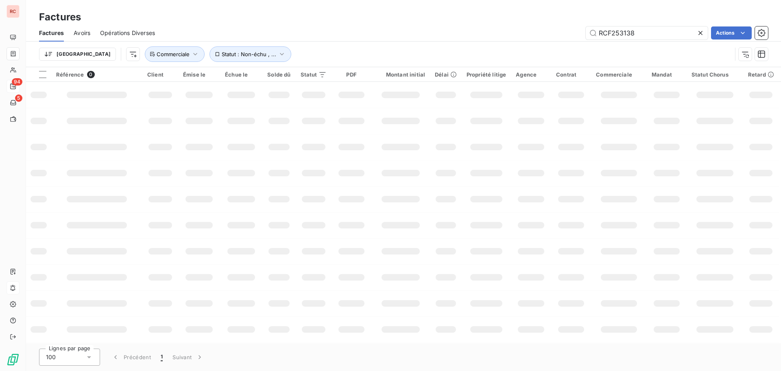
drag, startPoint x: 640, startPoint y: 34, endPoint x: 529, endPoint y: 34, distance: 110.7
click at [529, 34] on div "RCF253138 Actions" at bounding box center [466, 32] width 603 height 13
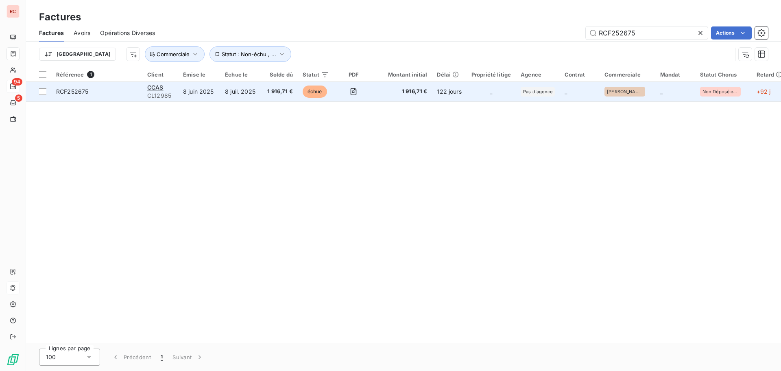
type input "RCF252675"
click at [229, 96] on td "8 juil. 2025" at bounding box center [241, 92] width 42 height 20
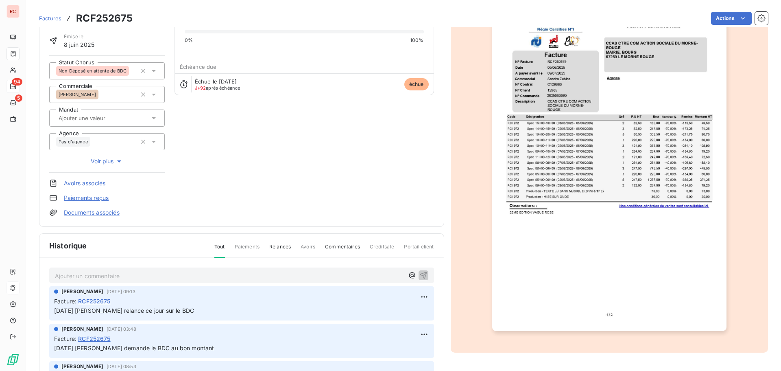
scroll to position [82, 0]
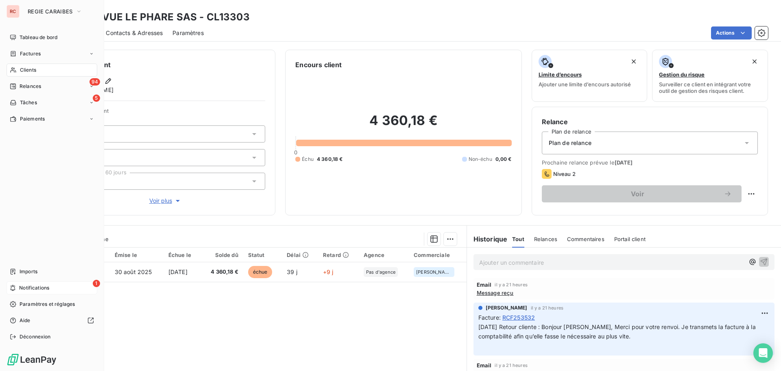
click at [39, 285] on span "Notifications" at bounding box center [34, 287] width 30 height 7
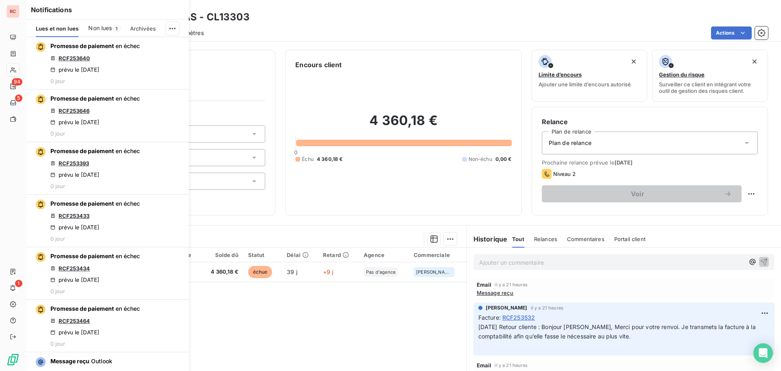
click at [98, 27] on span "Non lues" at bounding box center [100, 28] width 24 height 8
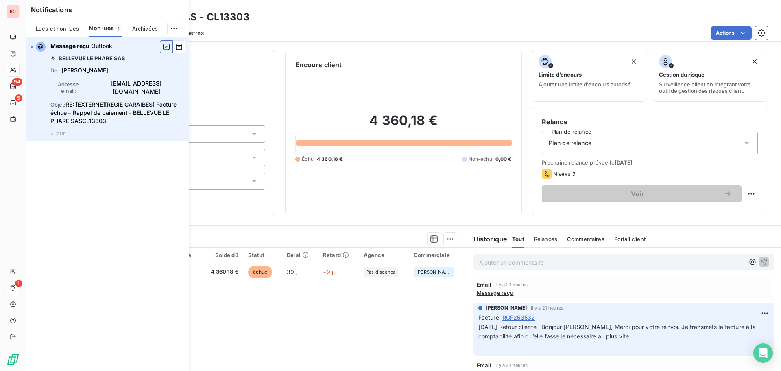
click at [167, 48] on icon "button" at bounding box center [166, 47] width 7 height 8
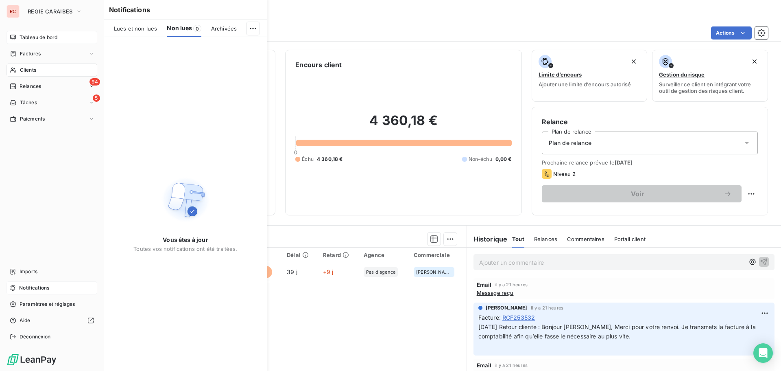
click at [57, 38] on span "Tableau de bord" at bounding box center [39, 37] width 38 height 7
